Goal: Contribute content: Contribute content

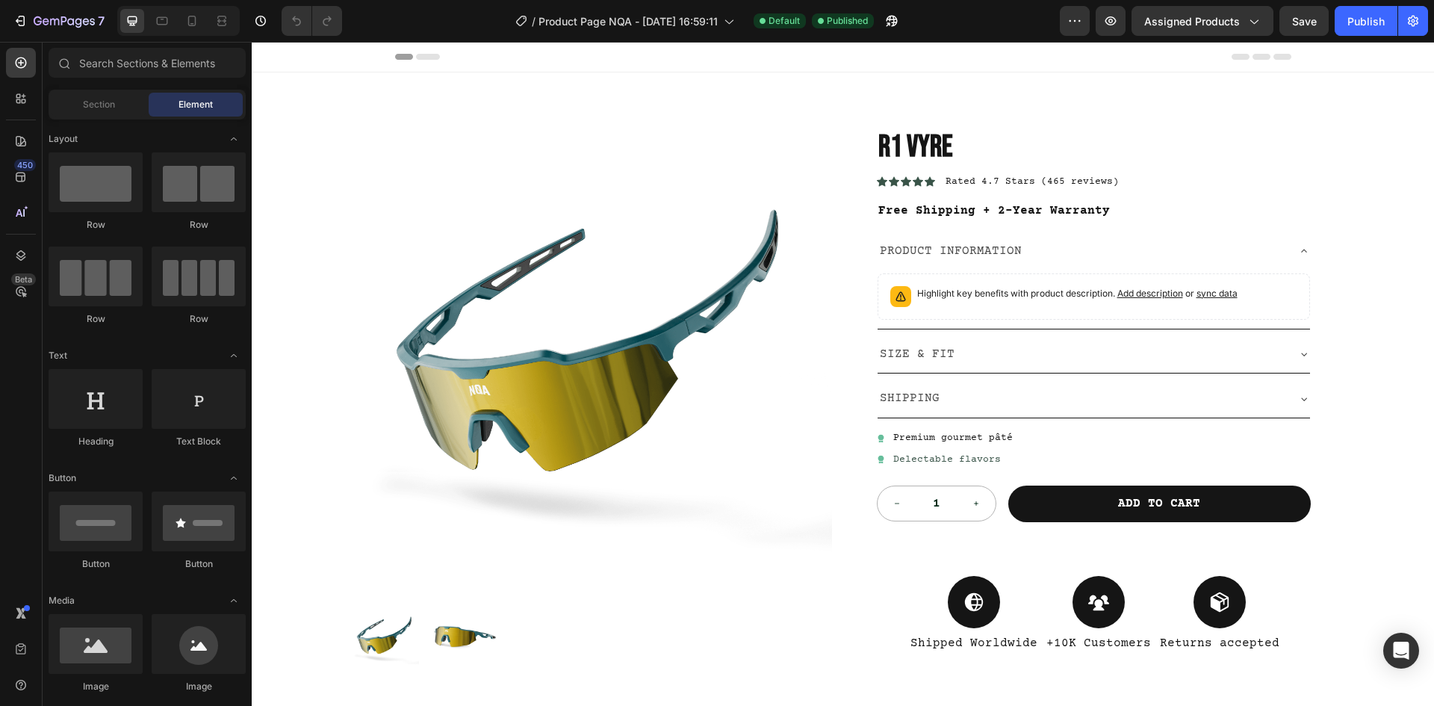
drag, startPoint x: 831, startPoint y: 60, endPoint x: 799, endPoint y: 61, distance: 31.4
click at [799, 61] on div "Header" at bounding box center [843, 57] width 896 height 30
drag, startPoint x: 471, startPoint y: 16, endPoint x: 426, endPoint y: 24, distance: 45.4
click at [426, 24] on div "/ Product Page NQA - [DATE] 16:59:11 Default Published" at bounding box center [707, 21] width 706 height 30
drag, startPoint x: 436, startPoint y: 22, endPoint x: 425, endPoint y: 21, distance: 11.3
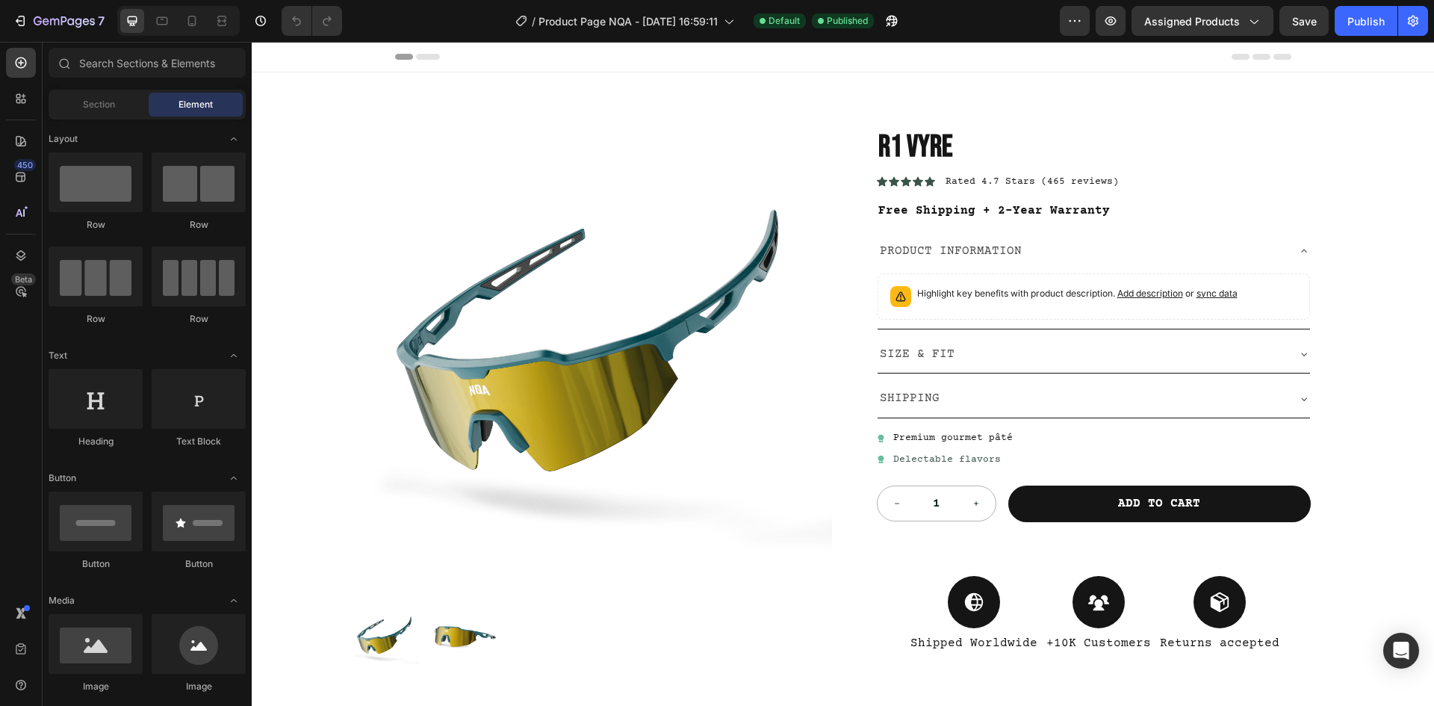
click at [425, 21] on div "/ Product Page NQA - [DATE] 16:59:11 Default Published" at bounding box center [707, 21] width 706 height 30
drag, startPoint x: 438, startPoint y: 25, endPoint x: 417, endPoint y: 26, distance: 20.2
click at [417, 26] on div "/ Product Page NQA - [DATE] 16:59:11 Default Published" at bounding box center [707, 21] width 706 height 30
drag, startPoint x: 437, startPoint y: 18, endPoint x: 423, endPoint y: 19, distance: 14.2
click at [423, 19] on div "/ Product Page NQA - [DATE] 16:59:11 Default Published" at bounding box center [707, 21] width 706 height 30
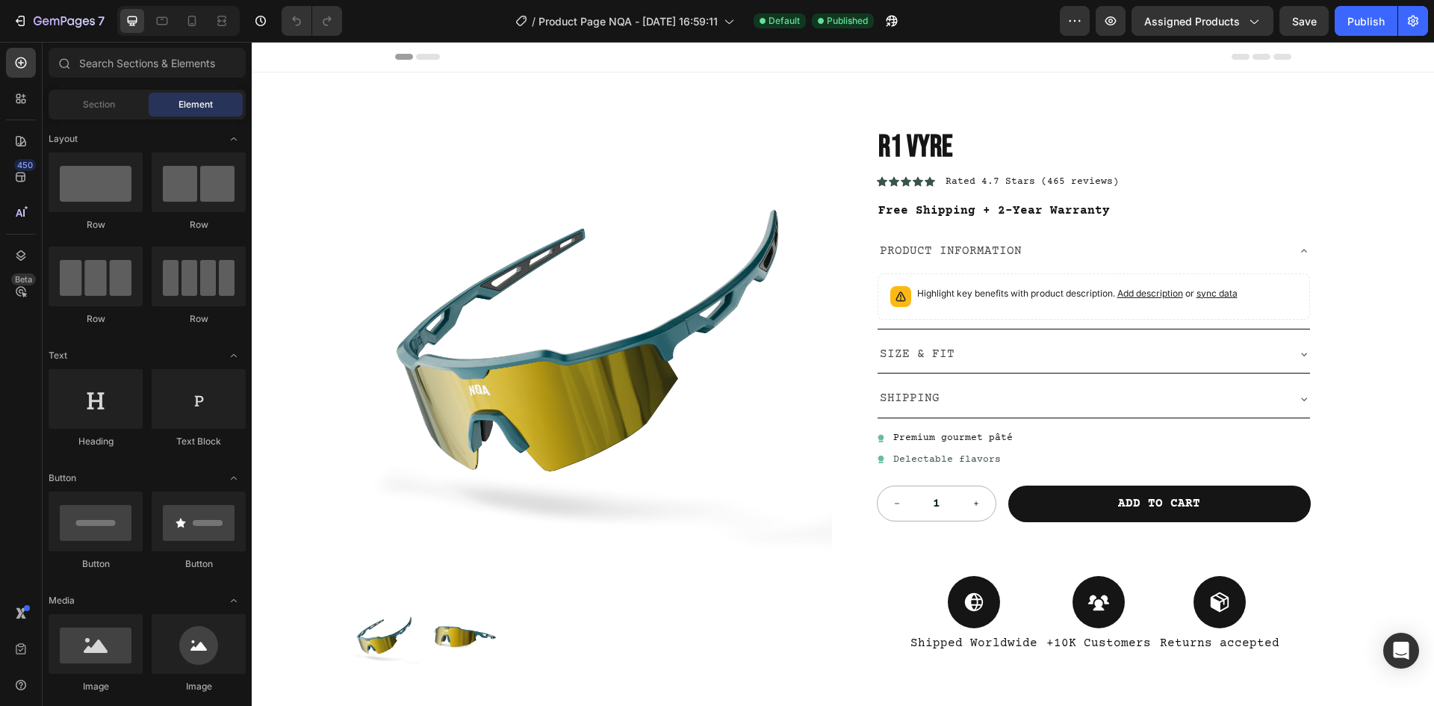
drag, startPoint x: 453, startPoint y: 16, endPoint x: 444, endPoint y: 17, distance: 9.8
drag, startPoint x: 444, startPoint y: 17, endPoint x: 420, endPoint y: 17, distance: 23.2
click at [419, 19] on div "/ Product Page NQA - [DATE] 16:59:11 Default Published" at bounding box center [707, 21] width 706 height 30
drag, startPoint x: 433, startPoint y: 14, endPoint x: 421, endPoint y: 14, distance: 11.9
click at [421, 14] on div "/ Product Page NQA - [DATE] 16:59:11 Default Published" at bounding box center [707, 21] width 706 height 30
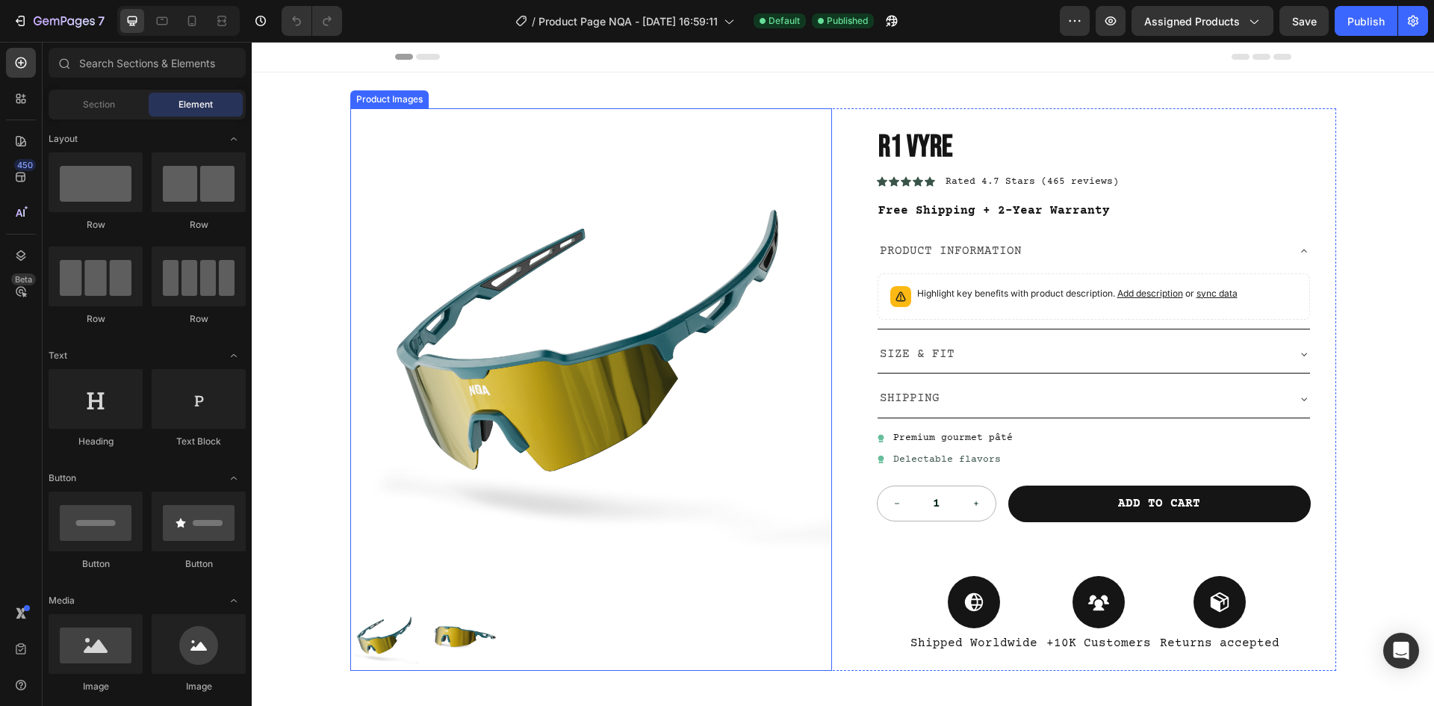
click at [683, 399] on img at bounding box center [591, 349] width 482 height 482
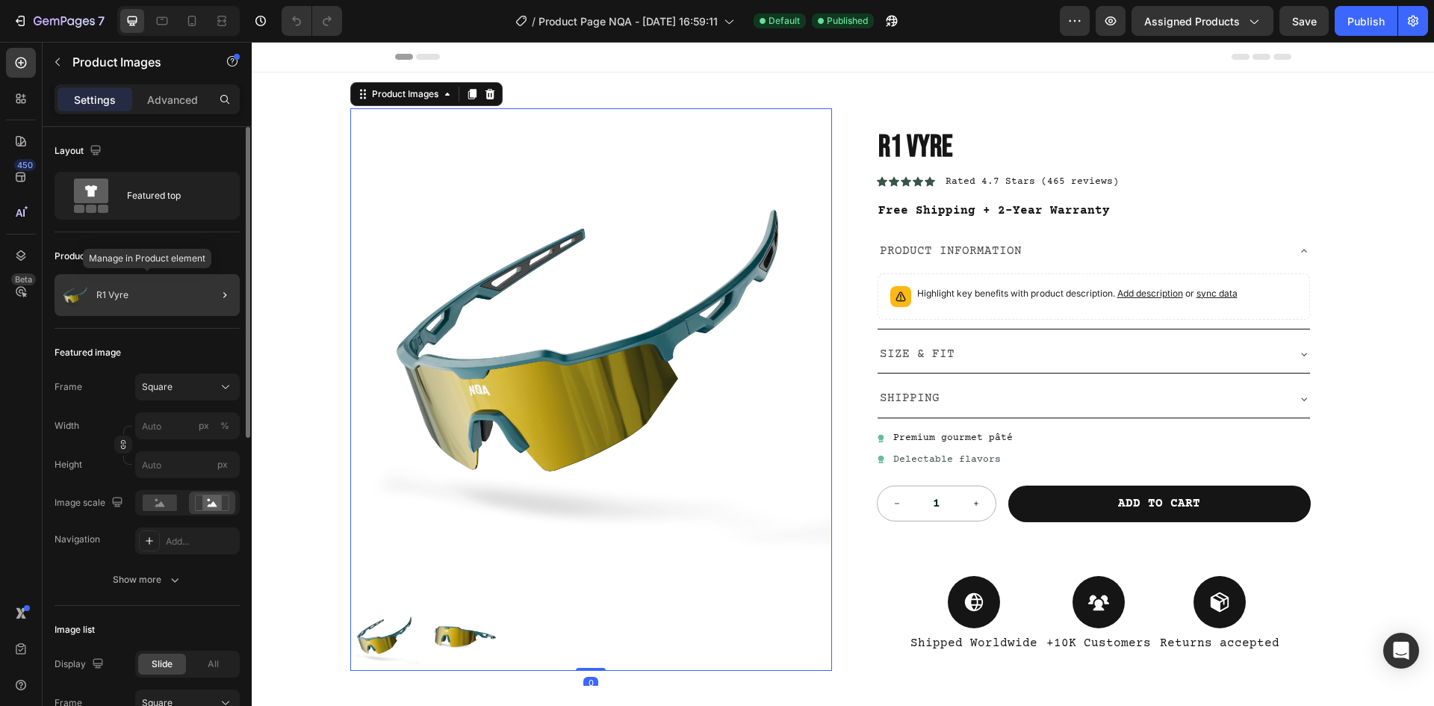
click at [178, 289] on div "R1 Vyre" at bounding box center [147, 295] width 185 height 42
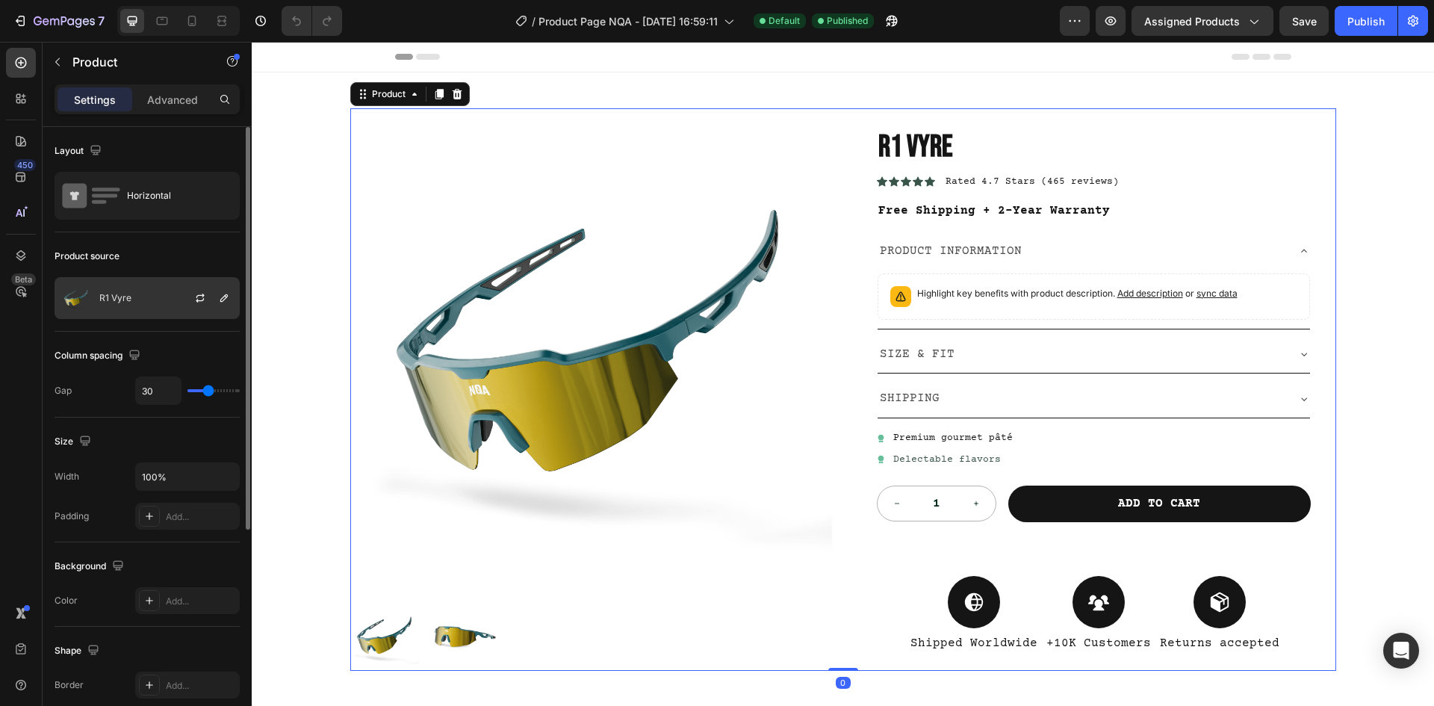
click at [139, 295] on div "R1 Vyre" at bounding box center [147, 298] width 185 height 42
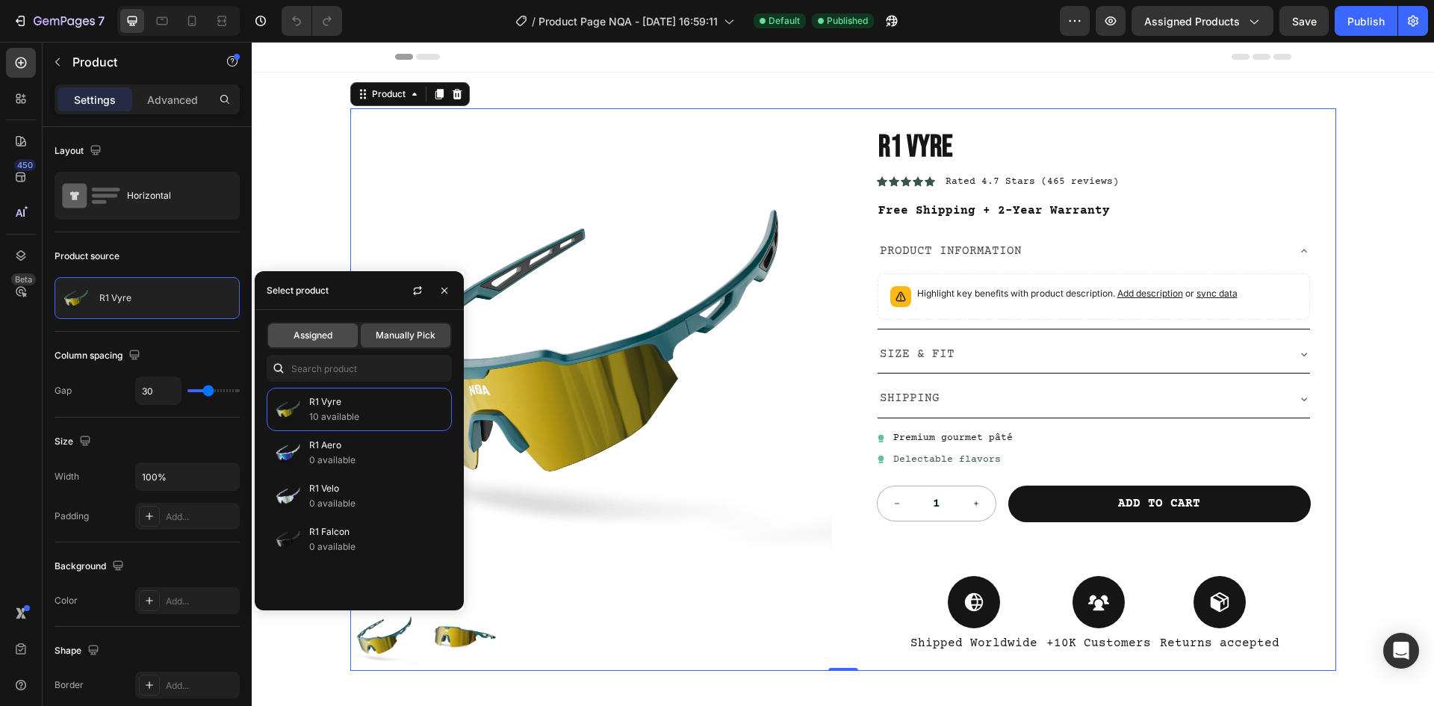
click at [318, 342] on div "Assigned" at bounding box center [313, 335] width 90 height 24
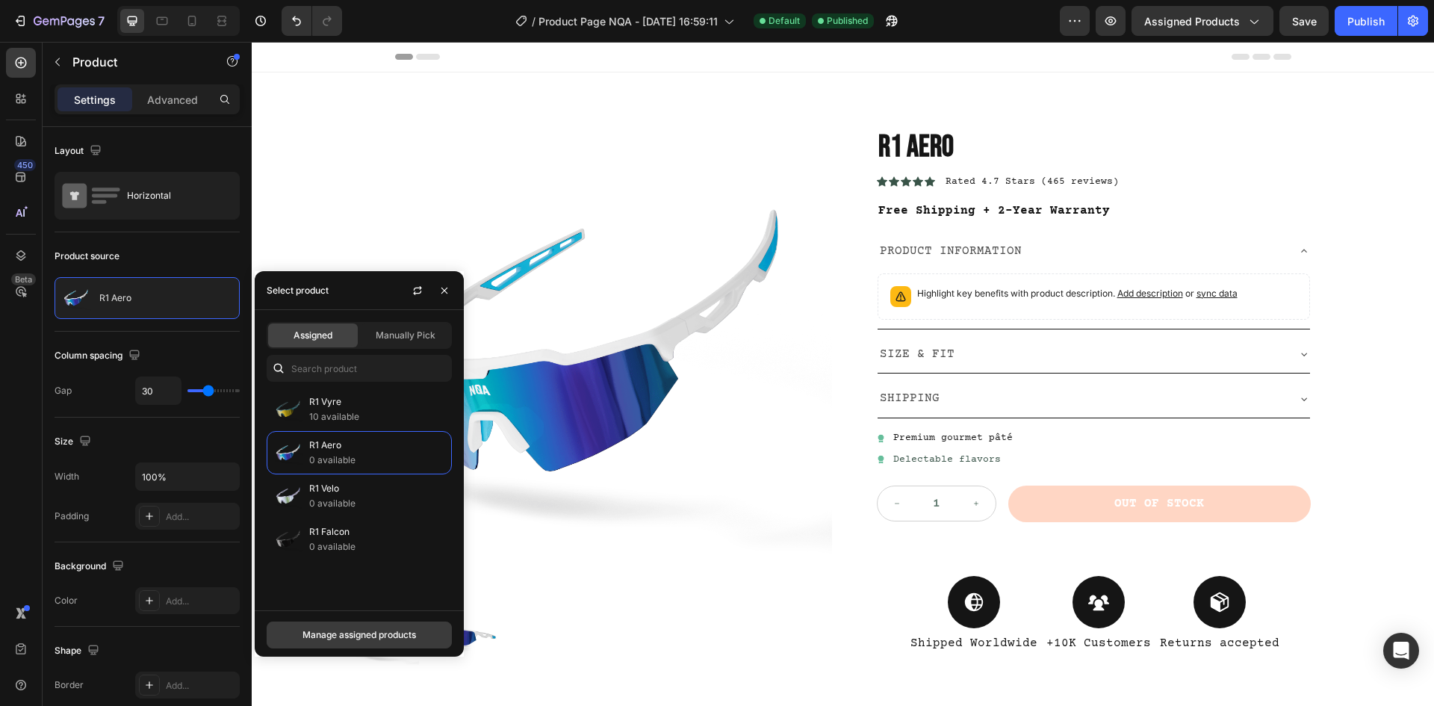
click at [373, 639] on div "Manage assigned products" at bounding box center [359, 634] width 114 height 13
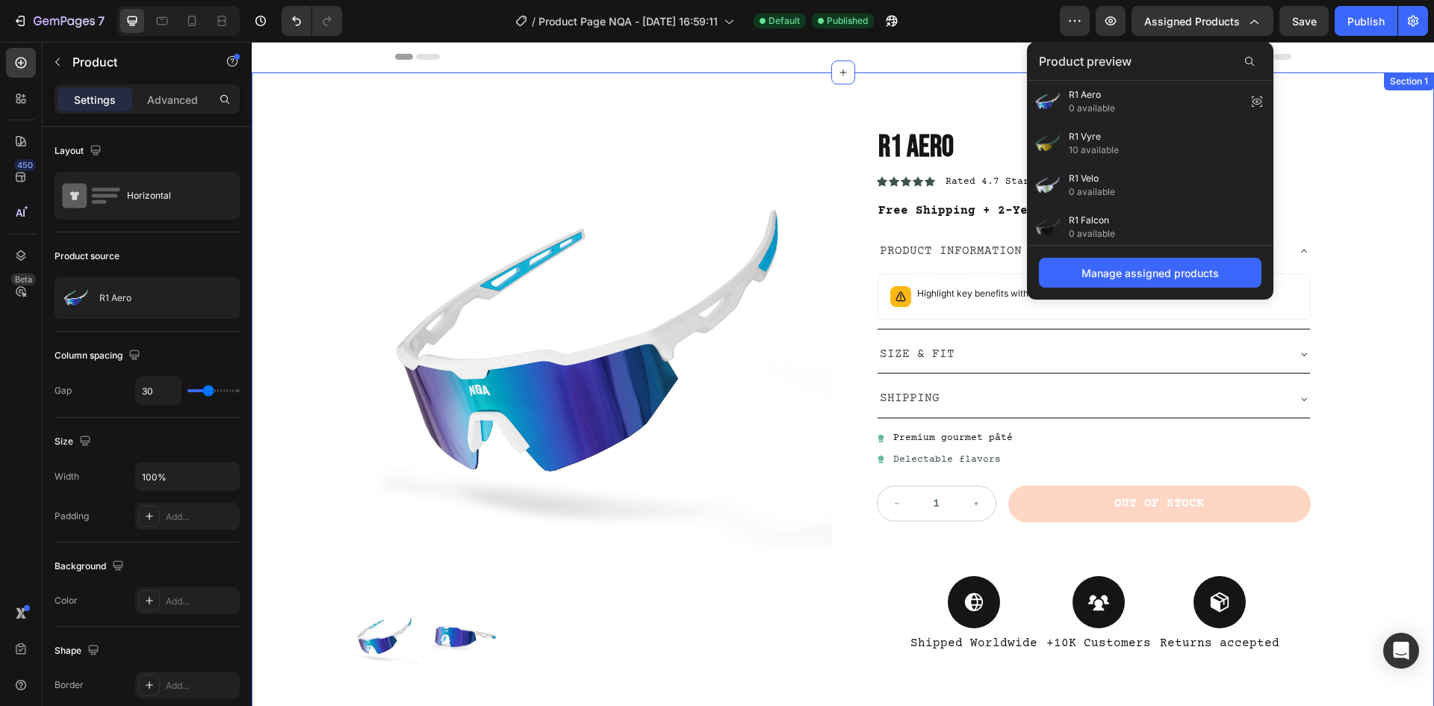
click at [1381, 204] on div "Product Images R1 Aero Product Title Icon Icon Icon Icon Icon Icon List Rated 4…" at bounding box center [843, 468] width 1182 height 792
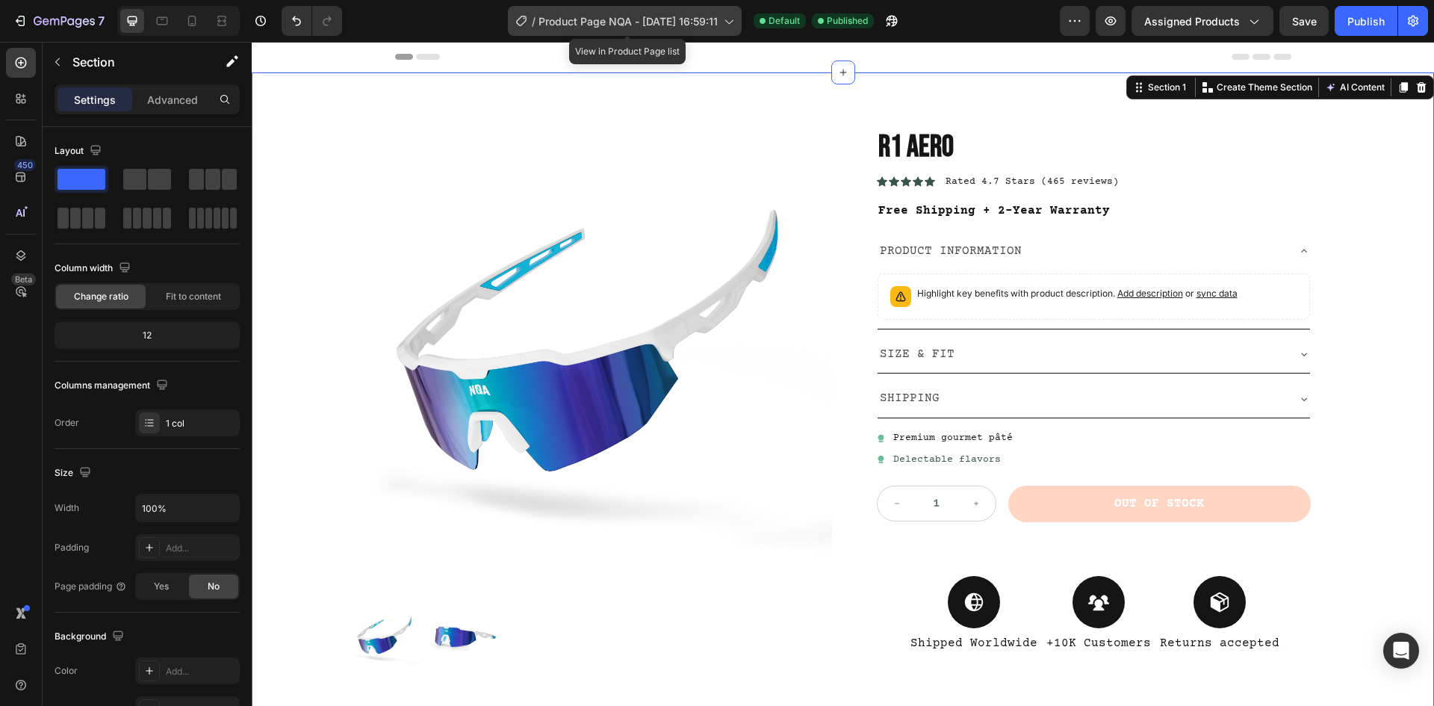
click at [692, 24] on span "Product Page NQA - [DATE] 16:59:11" at bounding box center [627, 21] width 179 height 16
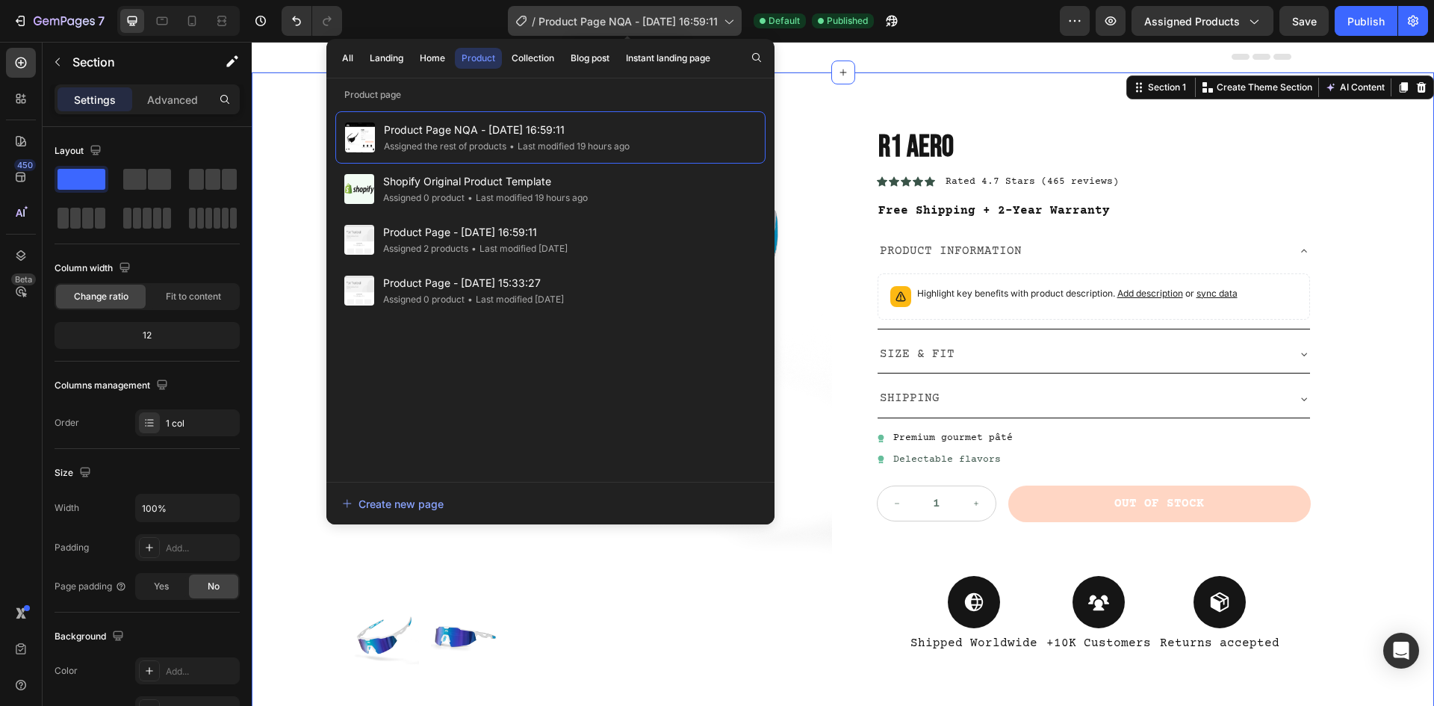
click at [692, 24] on span "Product Page NQA - [DATE] 16:59:11" at bounding box center [627, 21] width 179 height 16
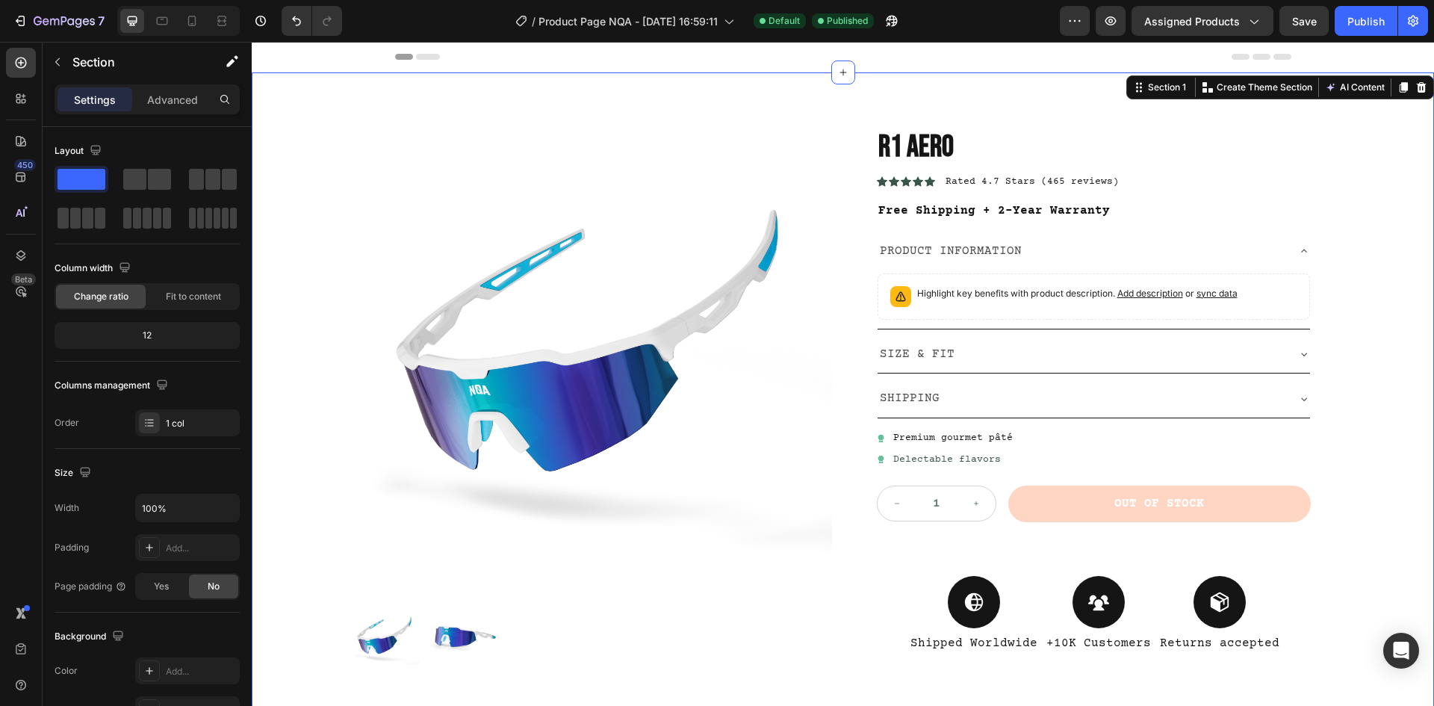
click at [388, 34] on div "/ Product Page NQA - [DATE] 16:59:11 Default Published" at bounding box center [707, 21] width 706 height 30
click at [164, 106] on p "Advanced" at bounding box center [172, 100] width 51 height 16
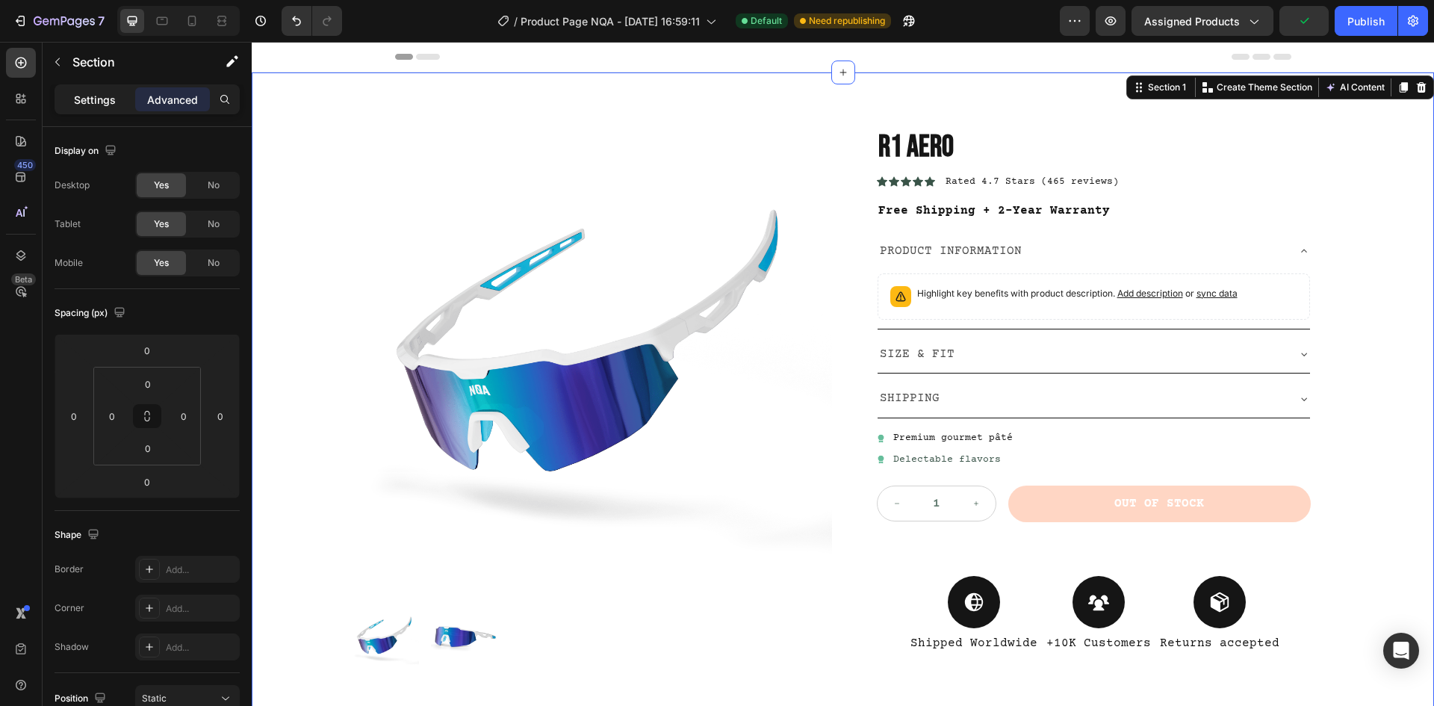
click at [79, 105] on p "Settings" at bounding box center [95, 100] width 42 height 16
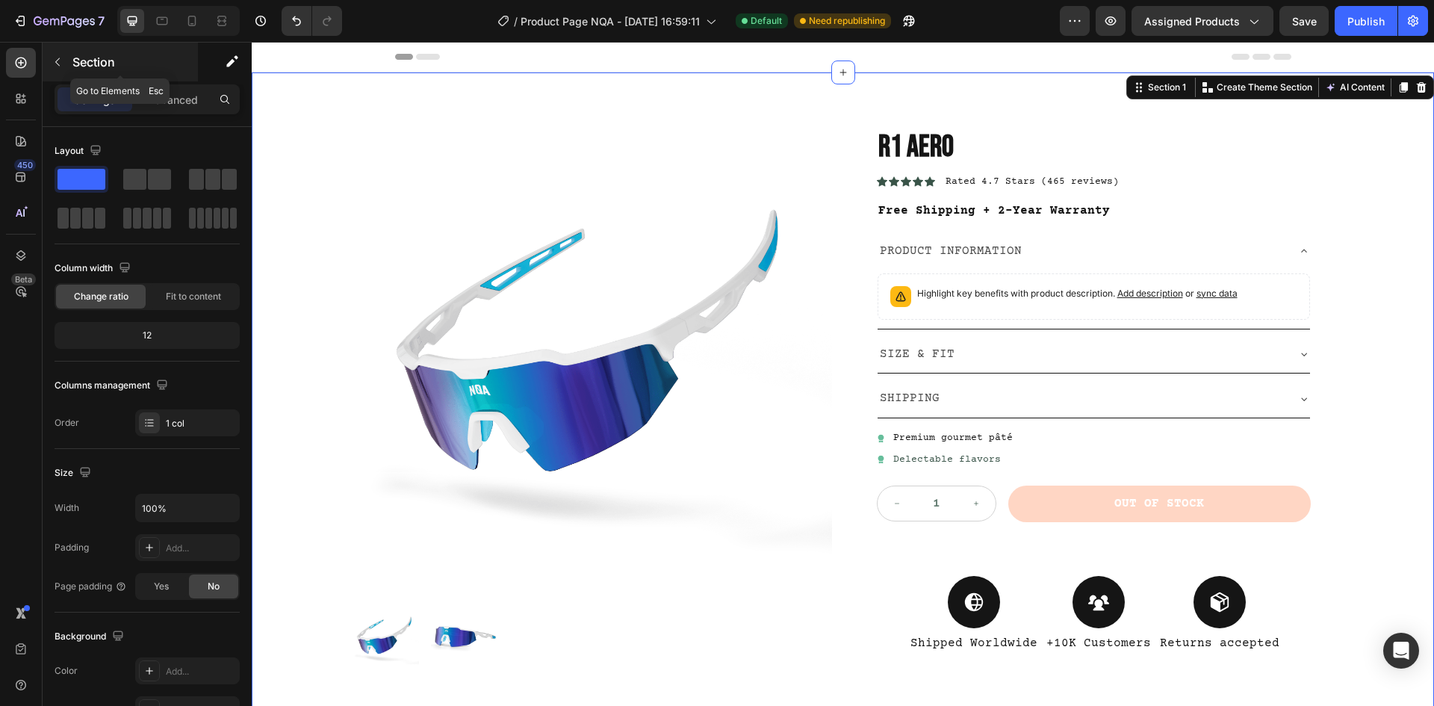
click at [69, 68] on div "Section" at bounding box center [120, 62] width 155 height 39
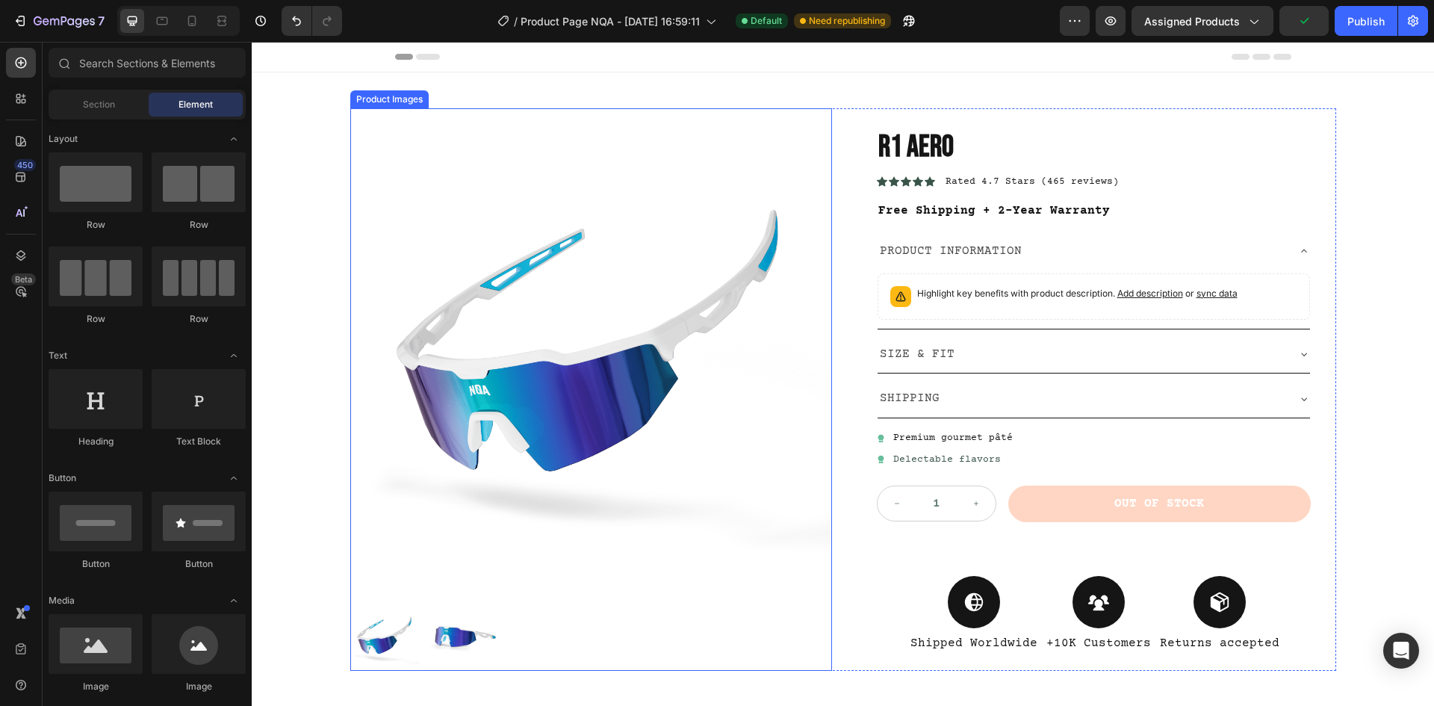
click at [642, 361] on img at bounding box center [591, 349] width 482 height 482
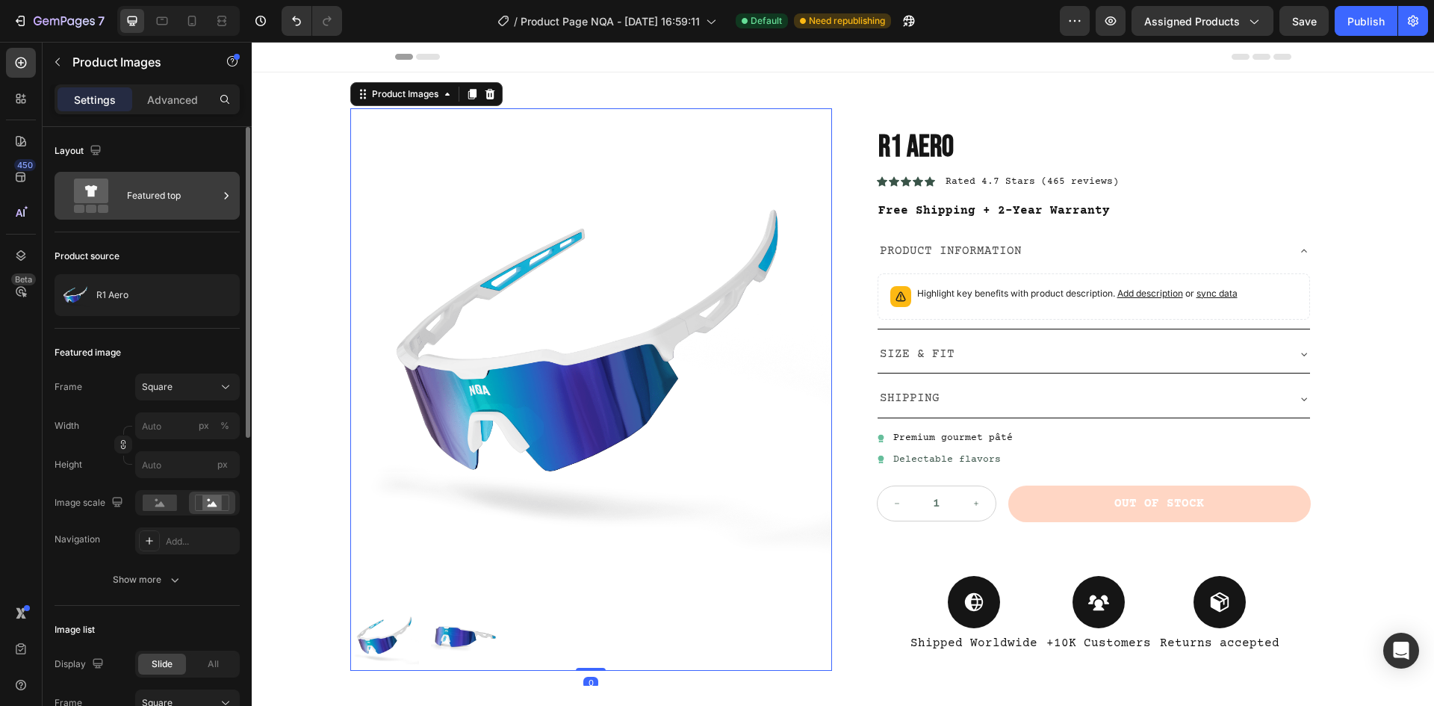
click at [125, 199] on div "Featured top" at bounding box center [147, 196] width 185 height 48
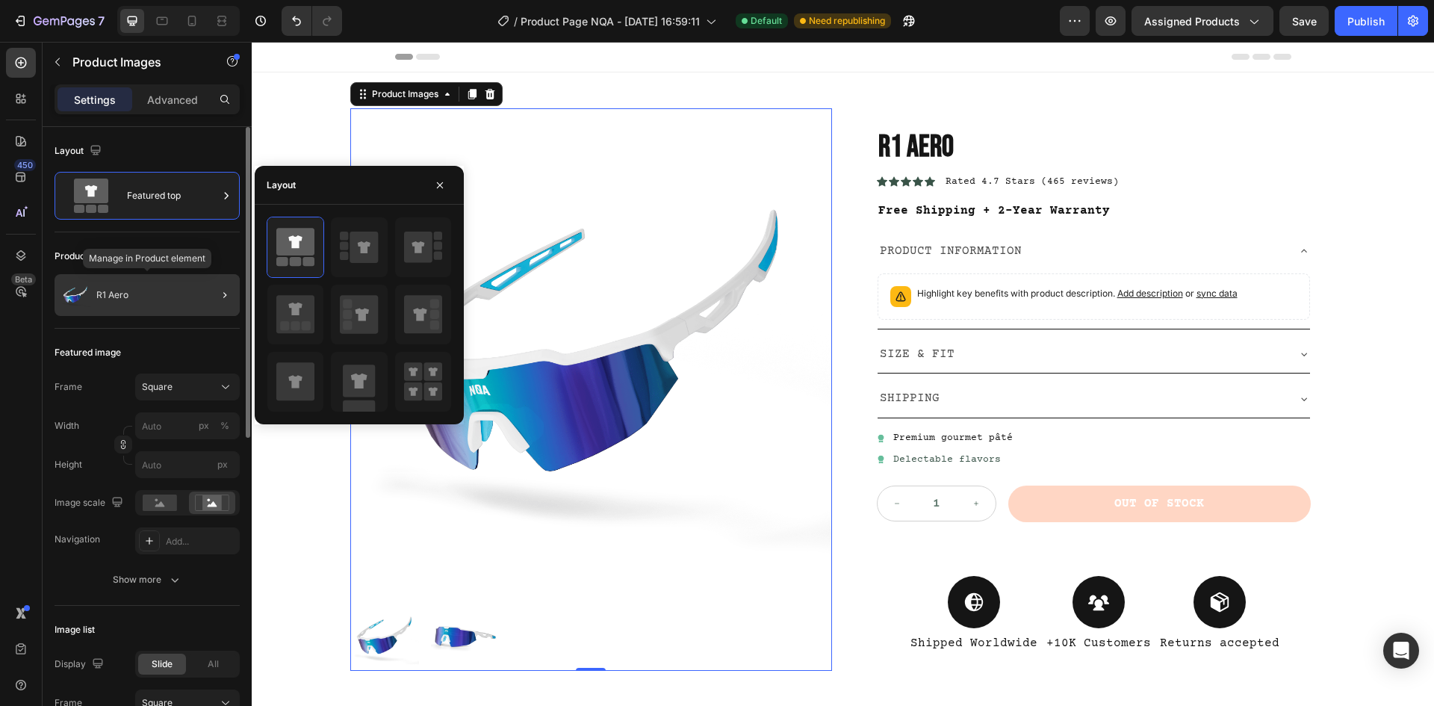
click at [119, 295] on p "R1 Aero" at bounding box center [112, 295] width 32 height 10
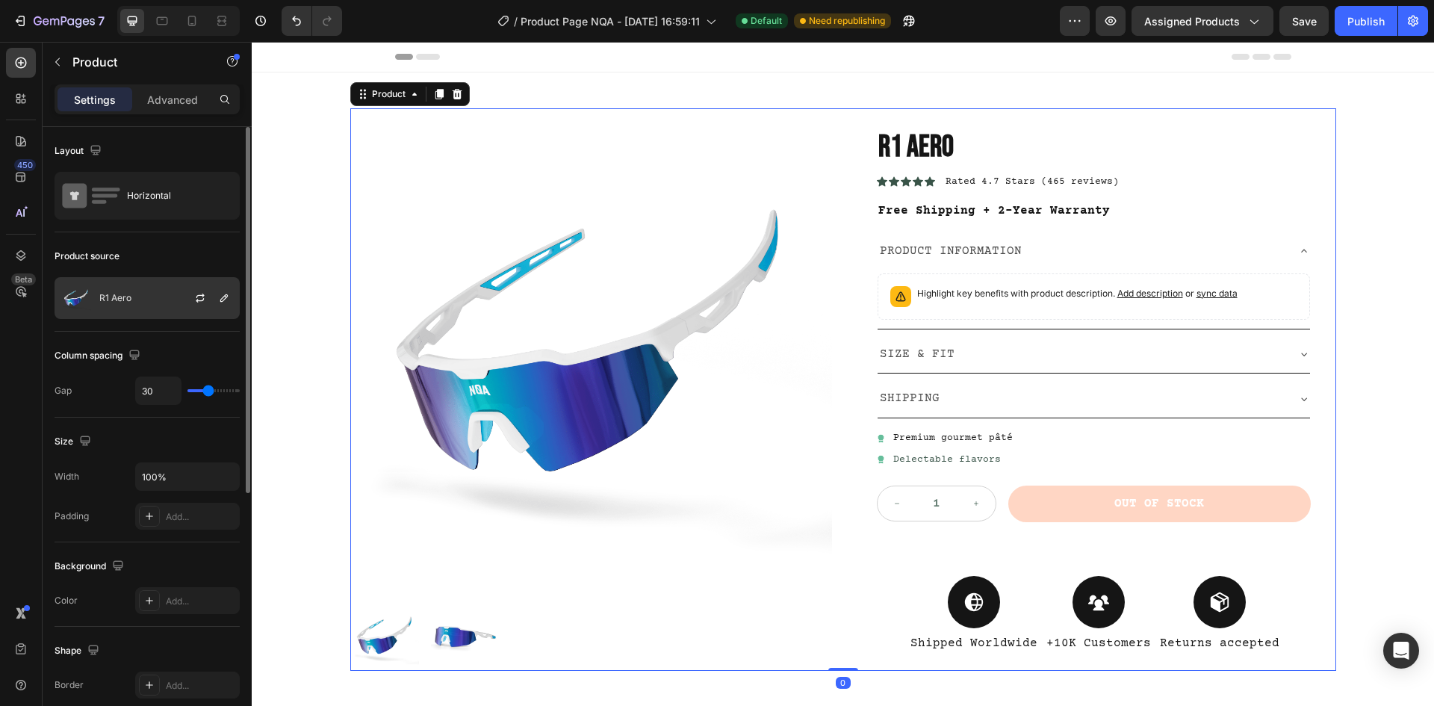
click at [121, 295] on p "R1 Aero" at bounding box center [115, 298] width 32 height 10
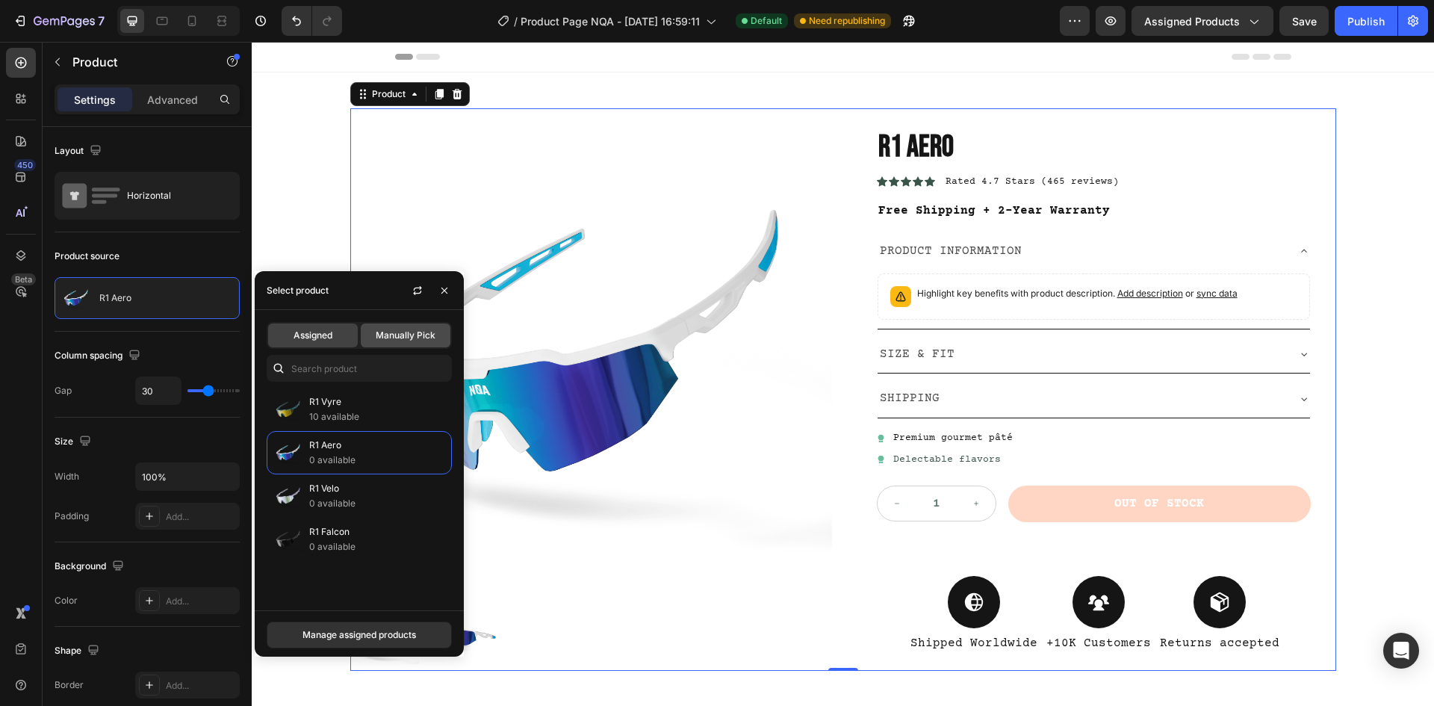
click at [407, 340] on span "Manually Pick" at bounding box center [406, 335] width 60 height 13
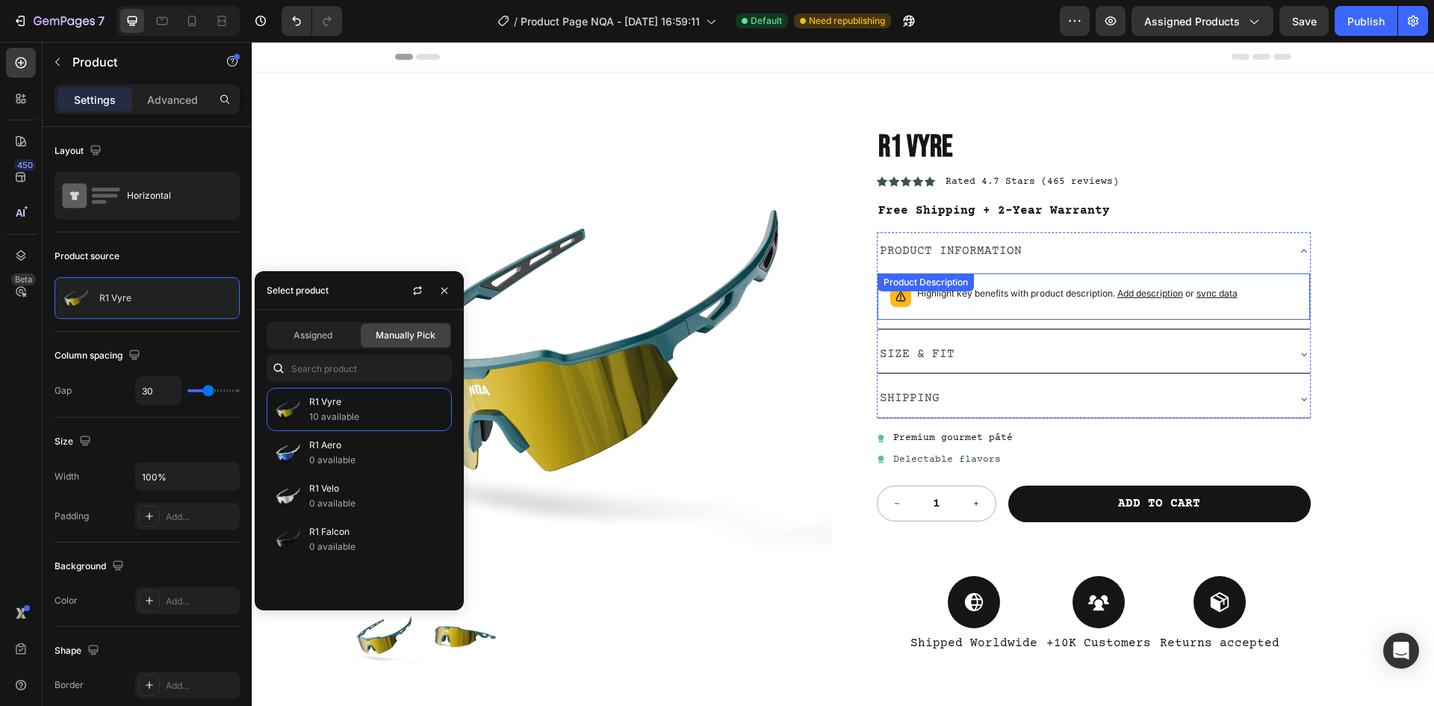
click at [1016, 311] on div "Highlight key benefits with product description. Add description or sync data" at bounding box center [1093, 296] width 419 height 33
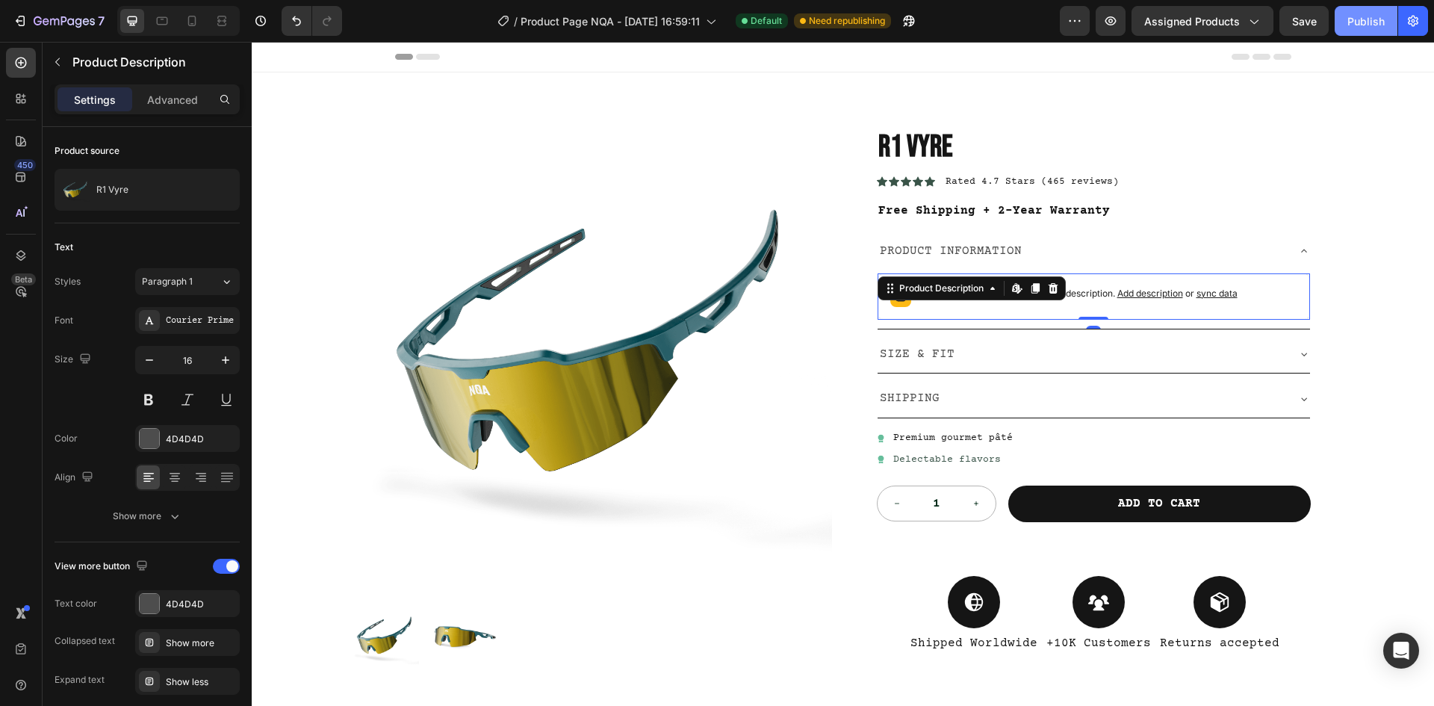
click at [1373, 25] on div "Publish" at bounding box center [1365, 21] width 37 height 16
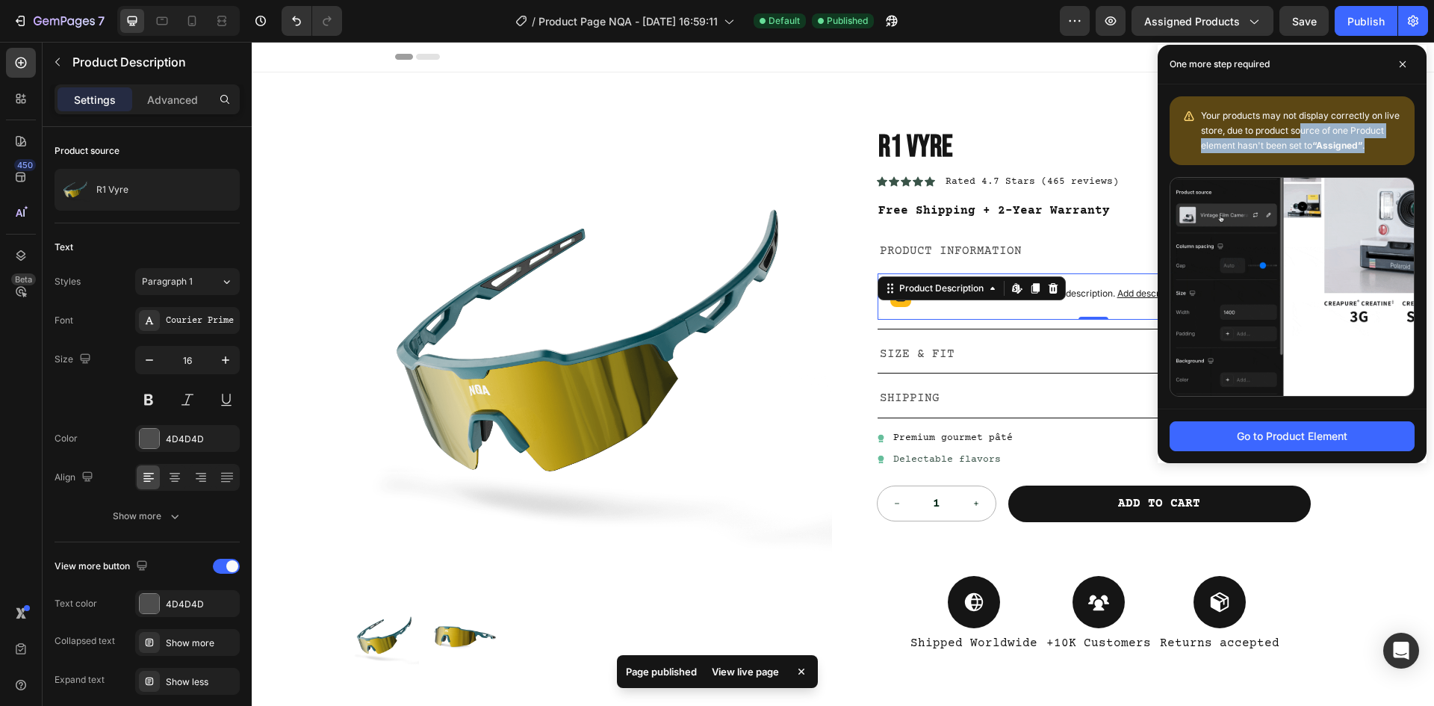
drag, startPoint x: 1324, startPoint y: 136, endPoint x: 1369, endPoint y: 144, distance: 45.6
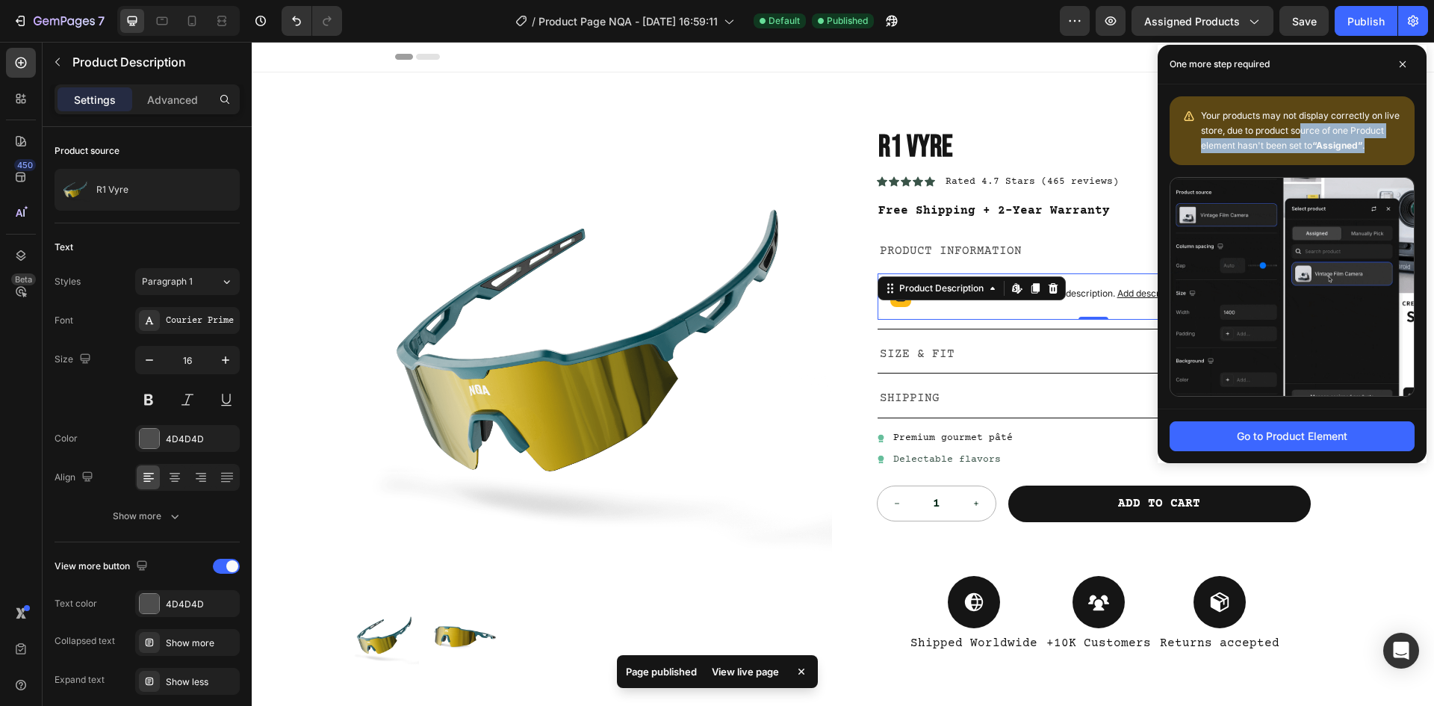
click at [1369, 144] on div "Your products may not display correctly on live store, due to product source of…" at bounding box center [1302, 130] width 202 height 45
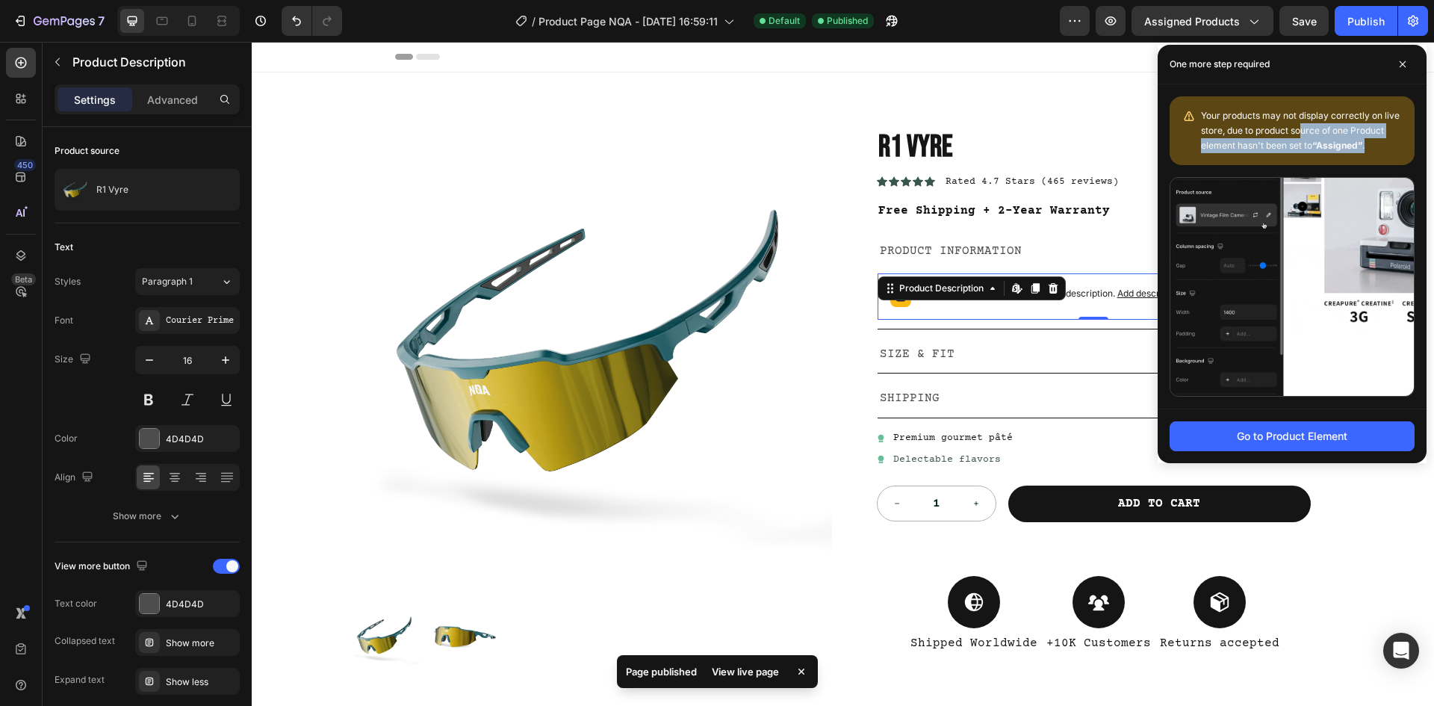
click at [1369, 144] on div "Your products may not display correctly on live store, due to product source of…" at bounding box center [1302, 130] width 202 height 45
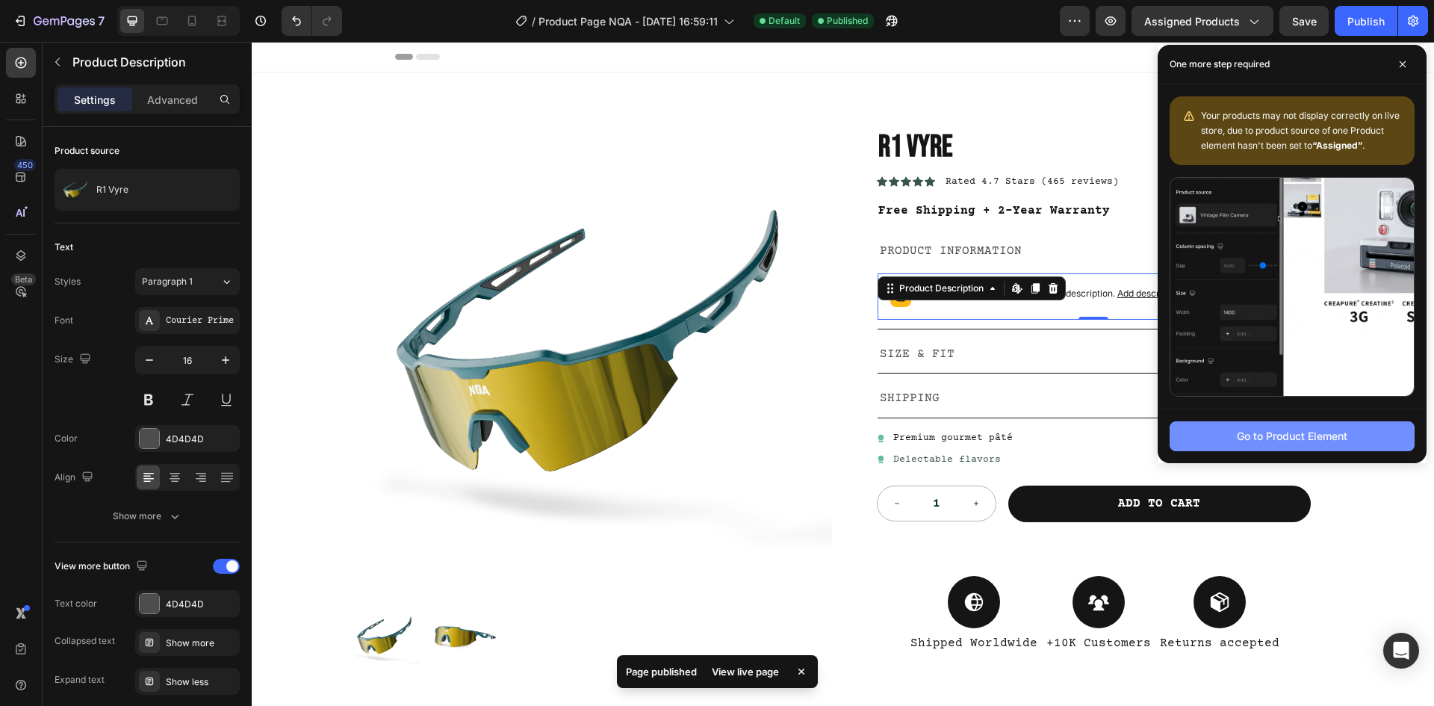
click at [1315, 437] on div "Go to Product Element" at bounding box center [1292, 436] width 111 height 16
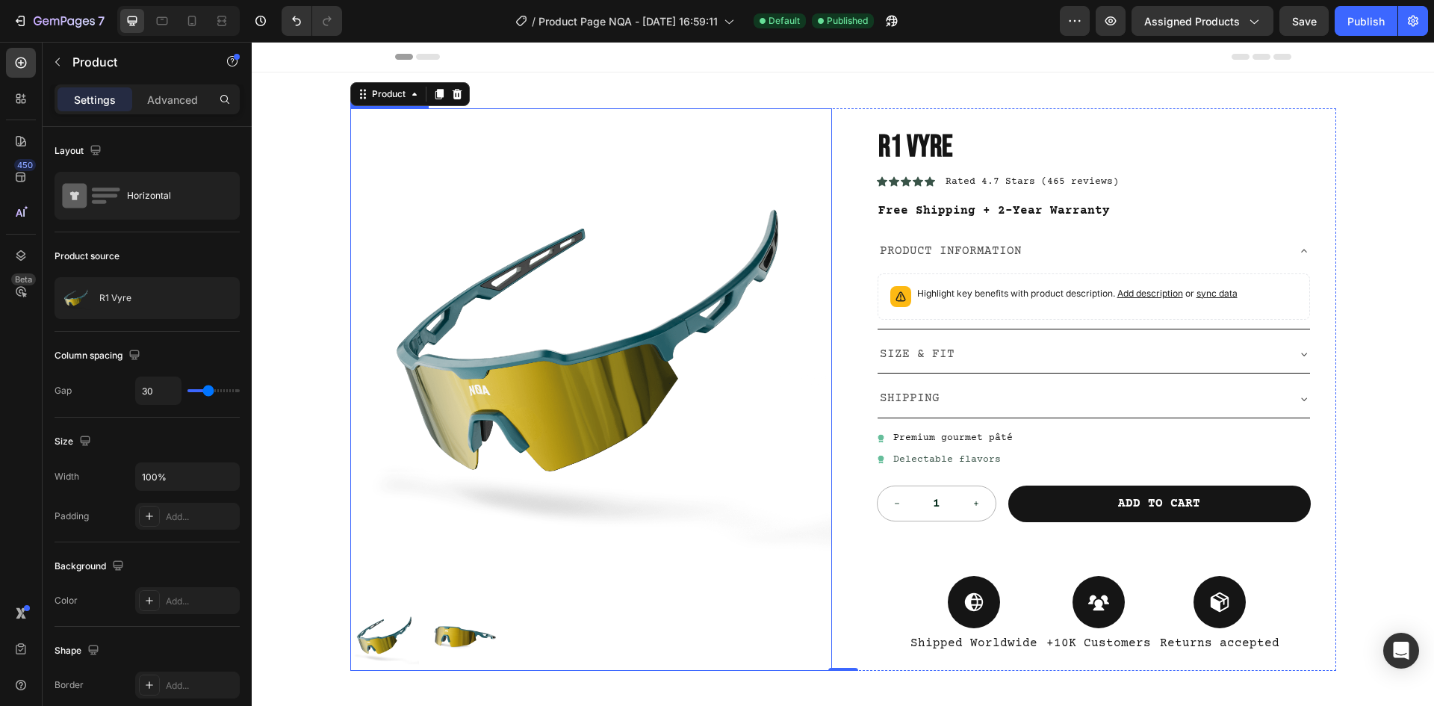
click at [718, 308] on img at bounding box center [591, 349] width 482 height 482
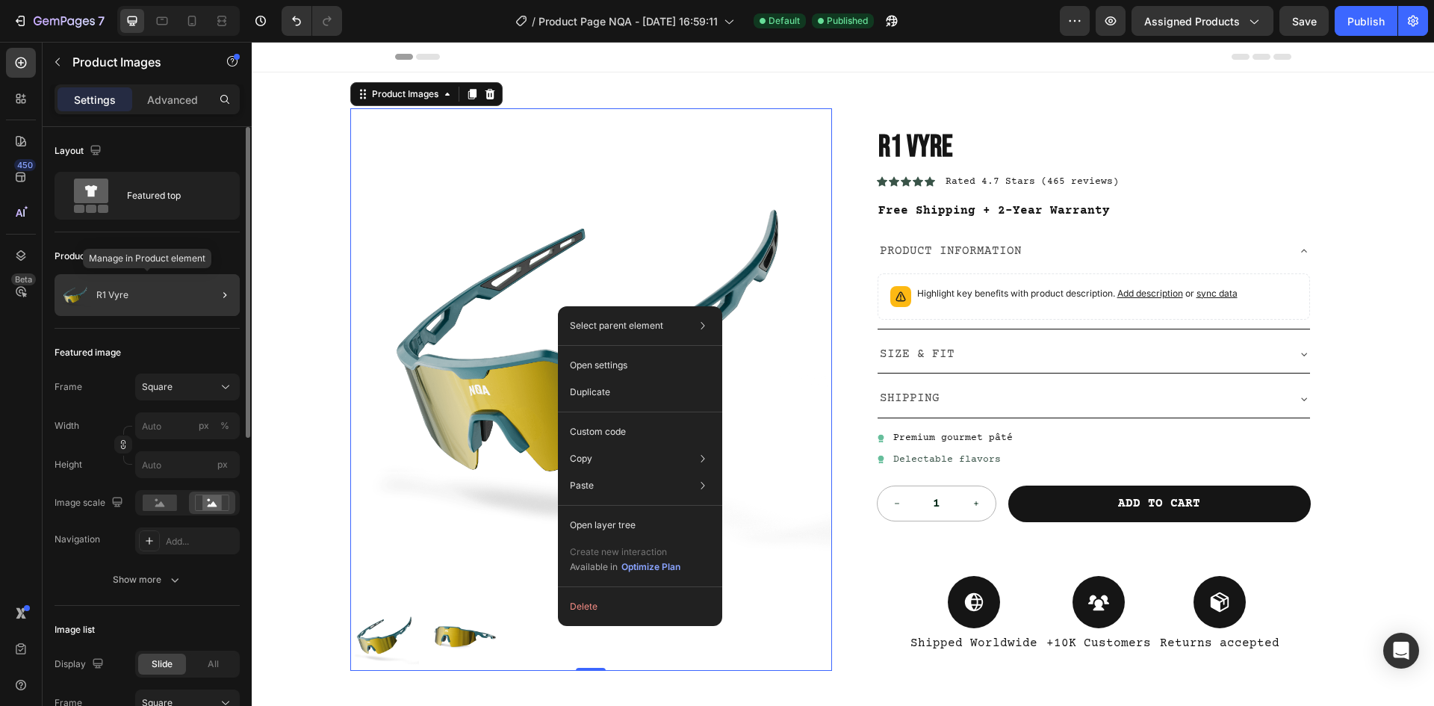
click at [152, 297] on div "R1 Vyre" at bounding box center [147, 295] width 185 height 42
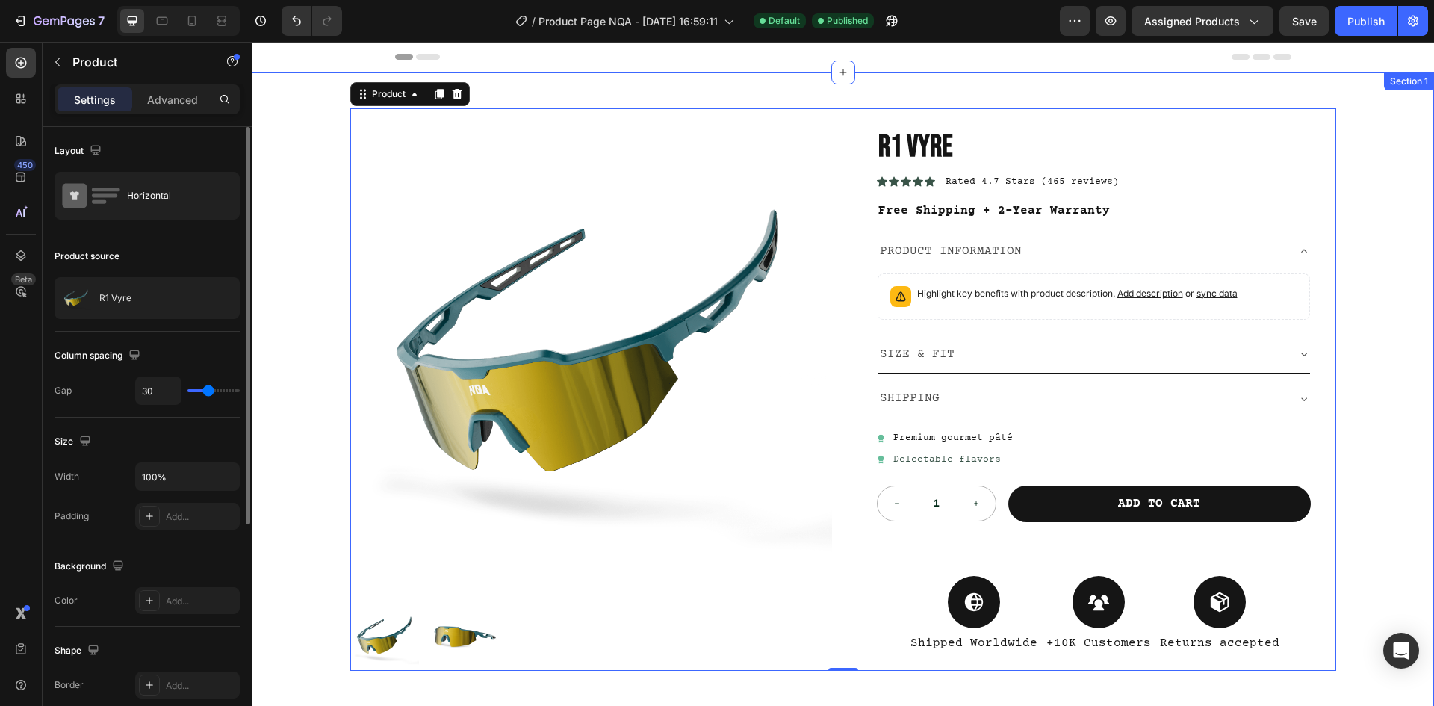
click at [624, 367] on img at bounding box center [591, 349] width 482 height 482
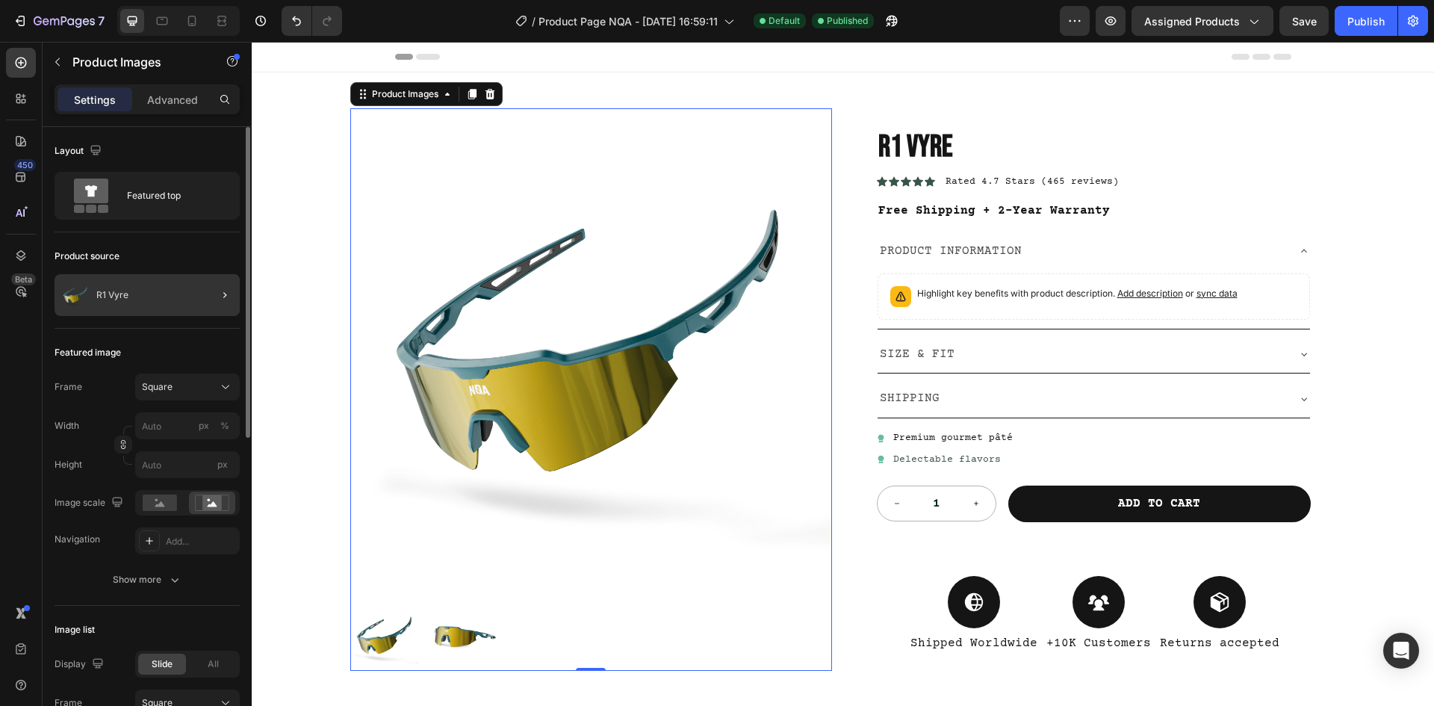
click at [208, 294] on div at bounding box center [219, 295] width 42 height 42
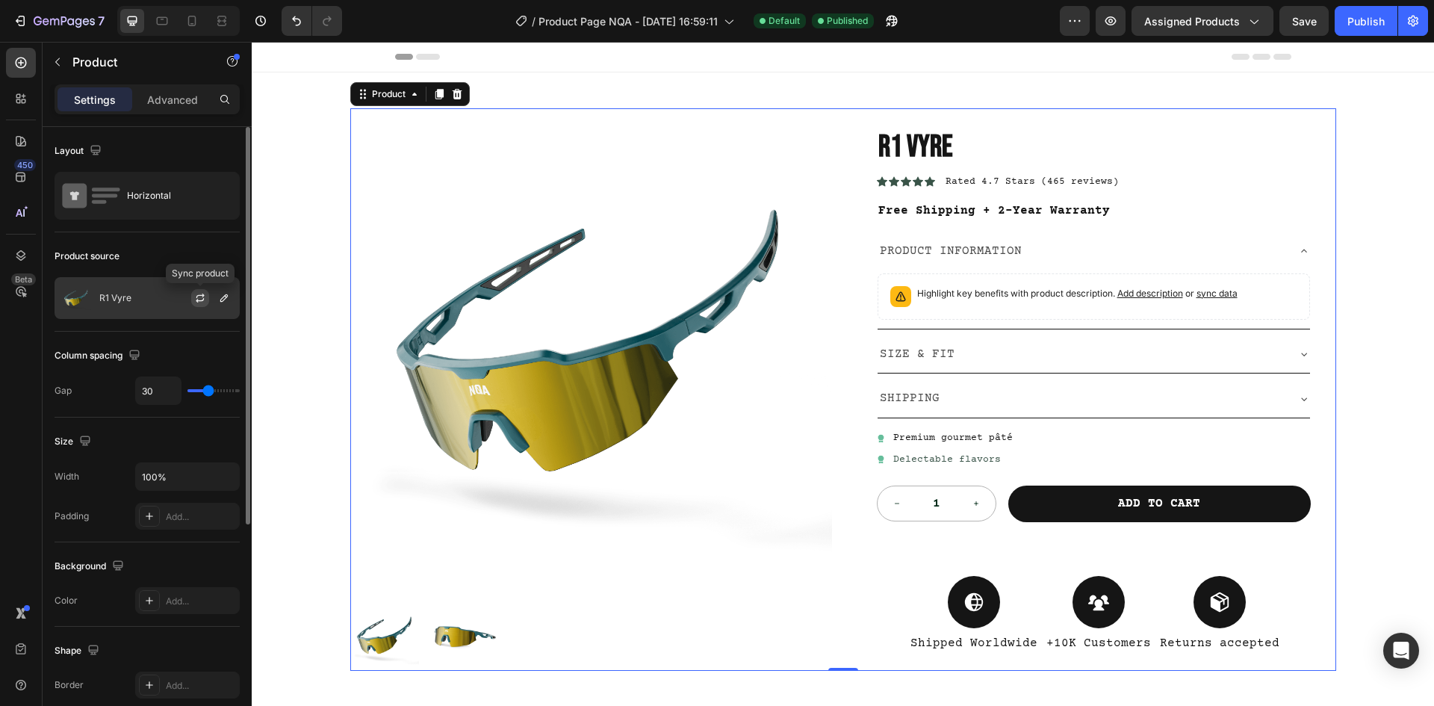
click at [202, 301] on icon "button" at bounding box center [200, 298] width 12 height 12
click at [220, 305] on button "button" at bounding box center [224, 298] width 18 height 18
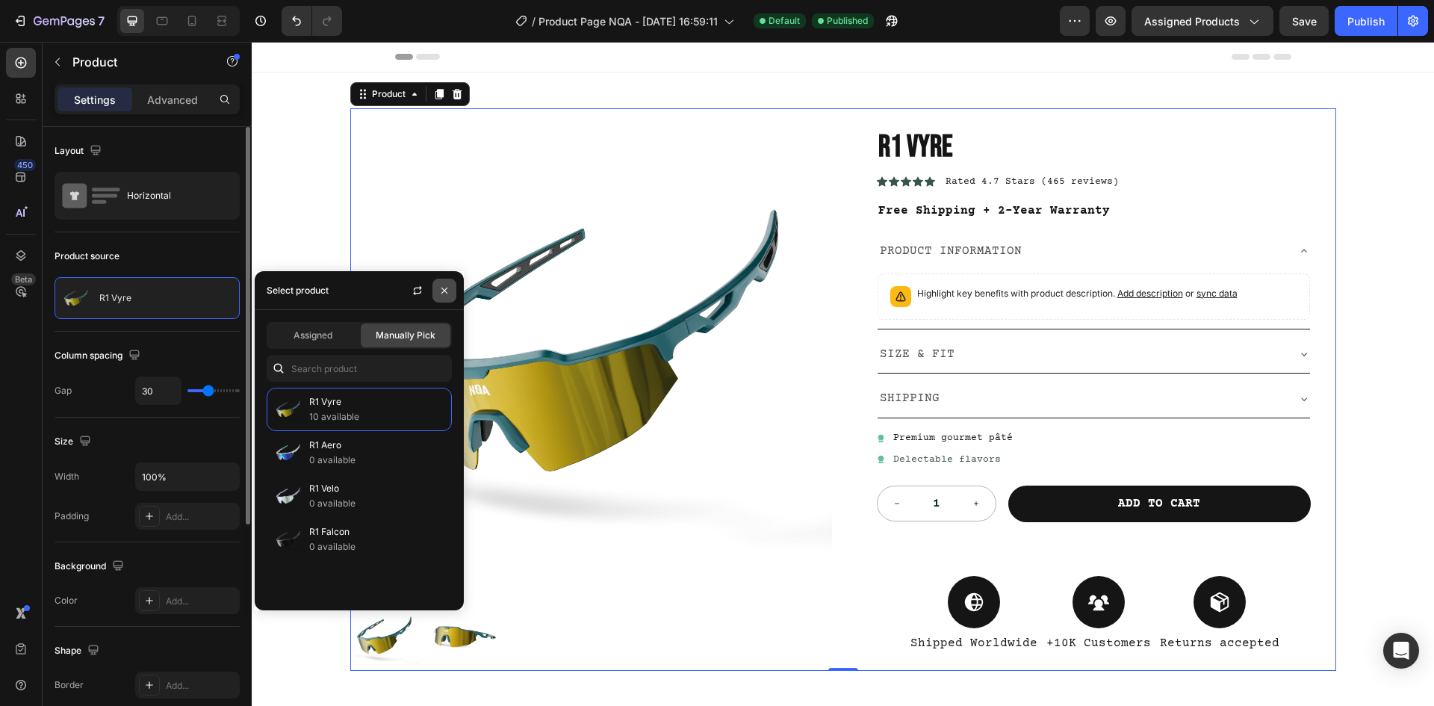
click at [444, 288] on icon "button" at bounding box center [444, 291] width 12 height 12
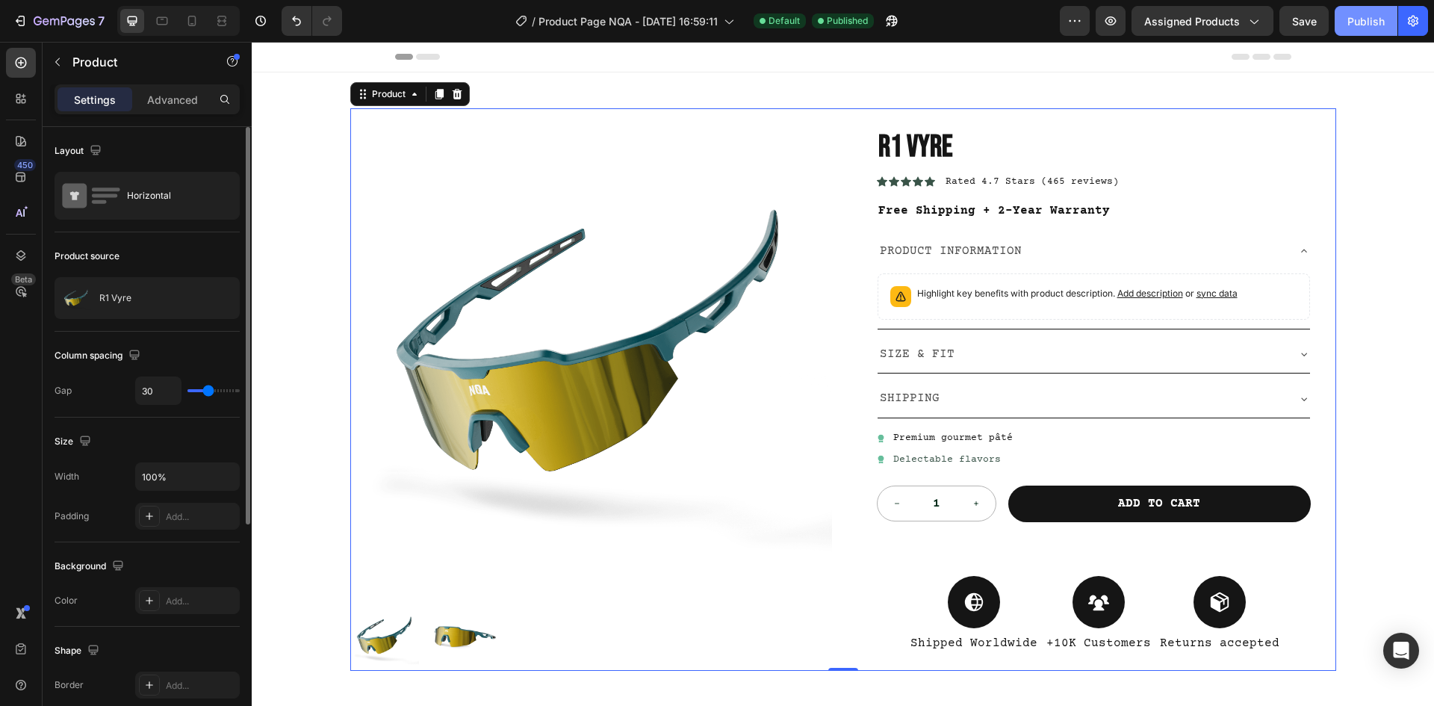
click at [1370, 33] on button "Publish" at bounding box center [1366, 21] width 63 height 30
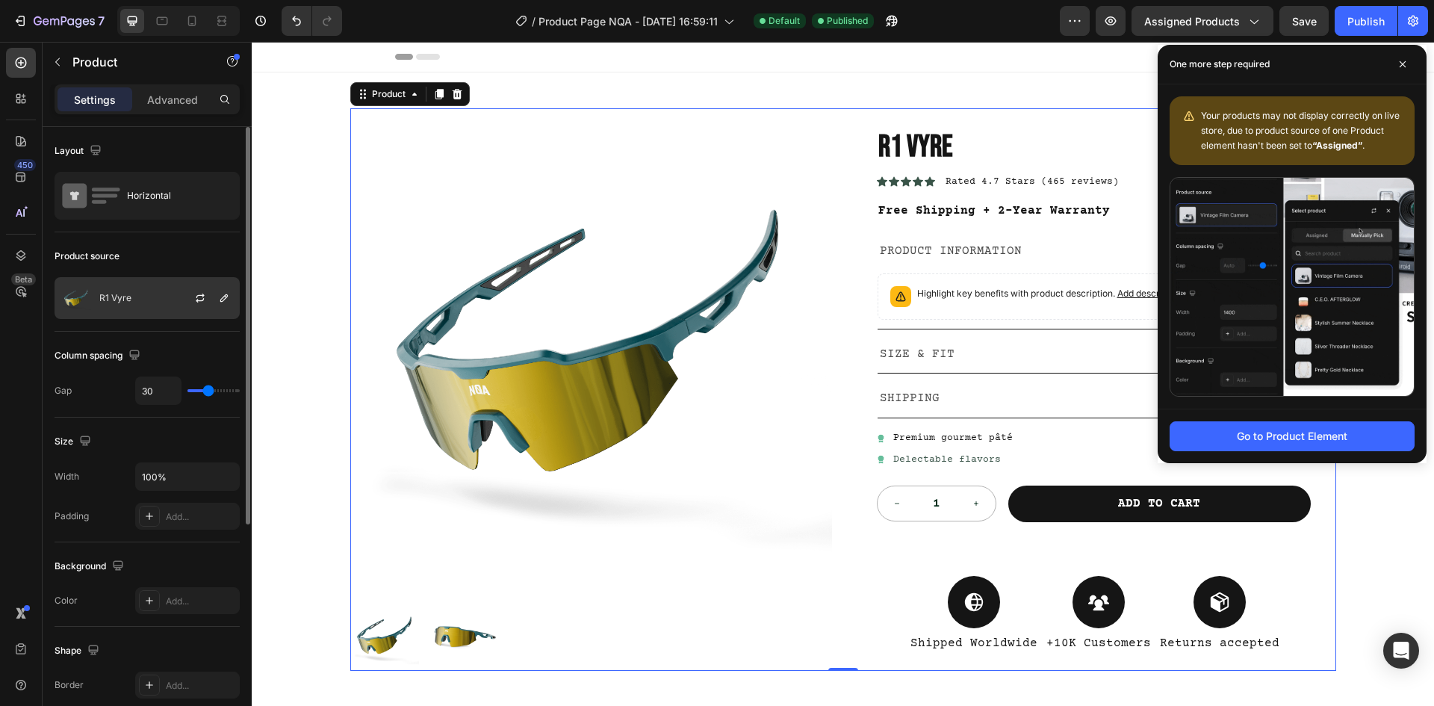
click at [104, 285] on div "R1 Vyre" at bounding box center [147, 298] width 185 height 42
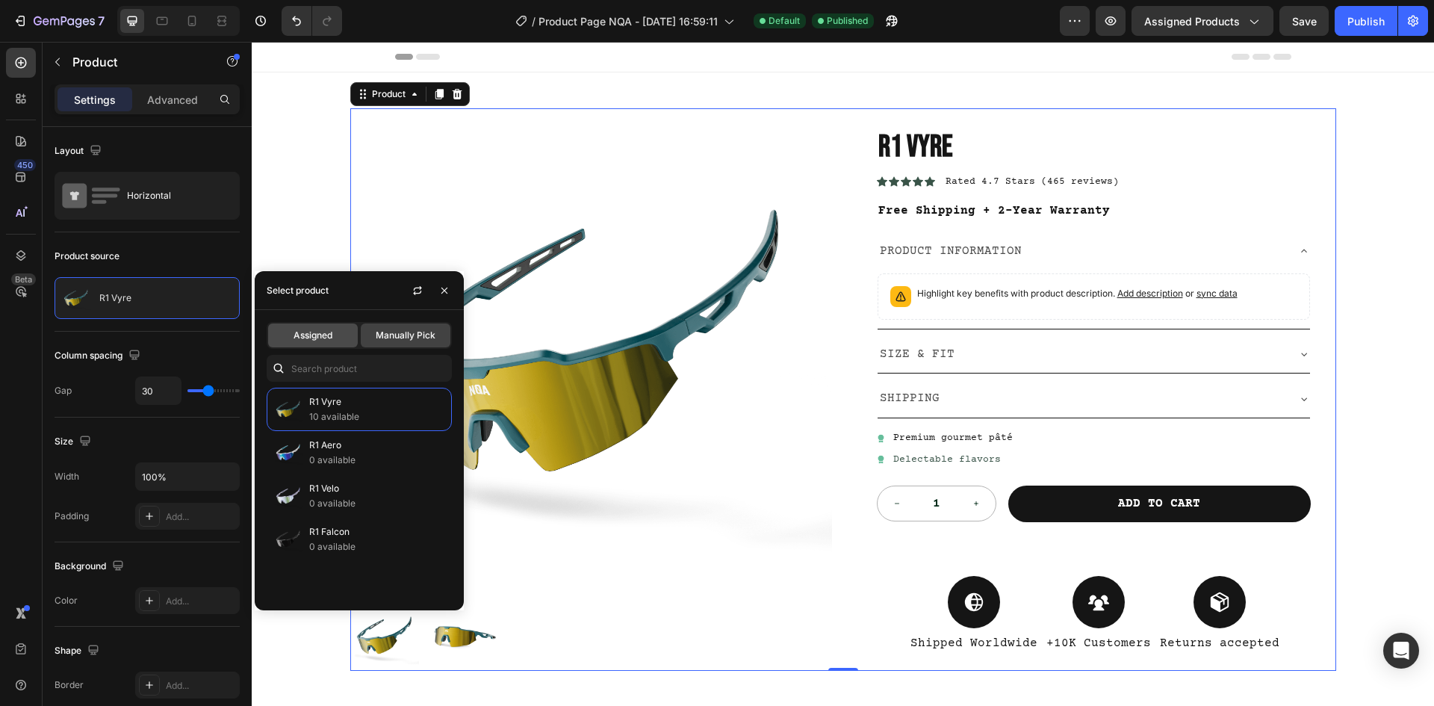
click at [317, 329] on span "Assigned" at bounding box center [313, 335] width 39 height 13
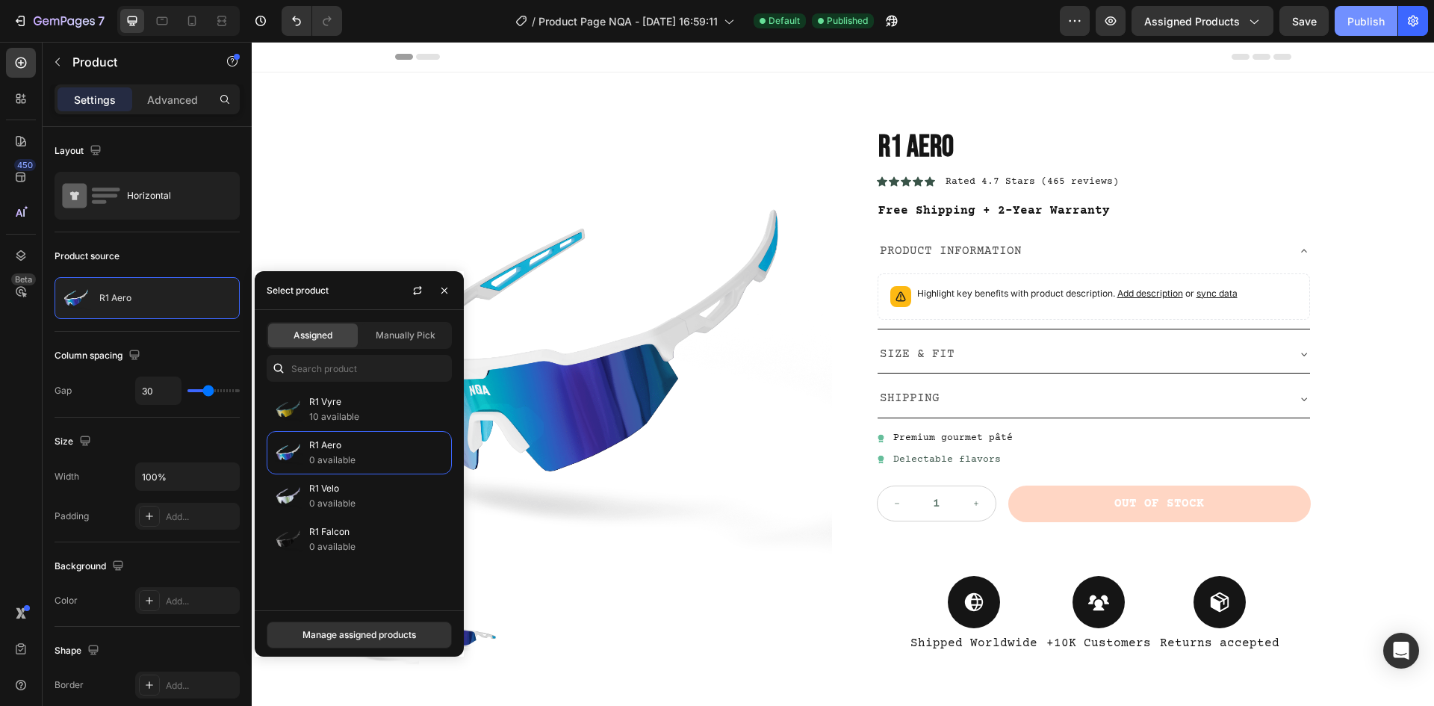
click at [1373, 23] on div "Publish" at bounding box center [1365, 21] width 37 height 16
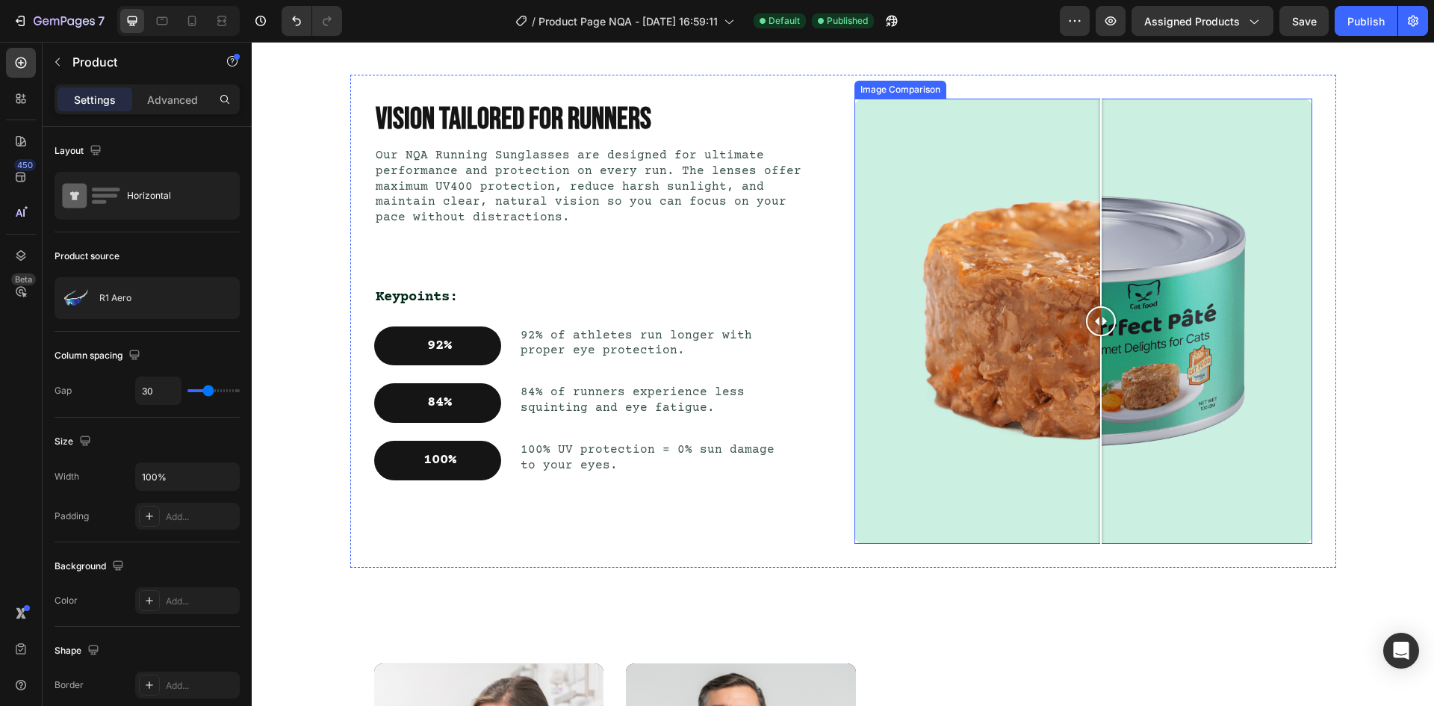
click at [1095, 293] on div at bounding box center [1083, 321] width 458 height 445
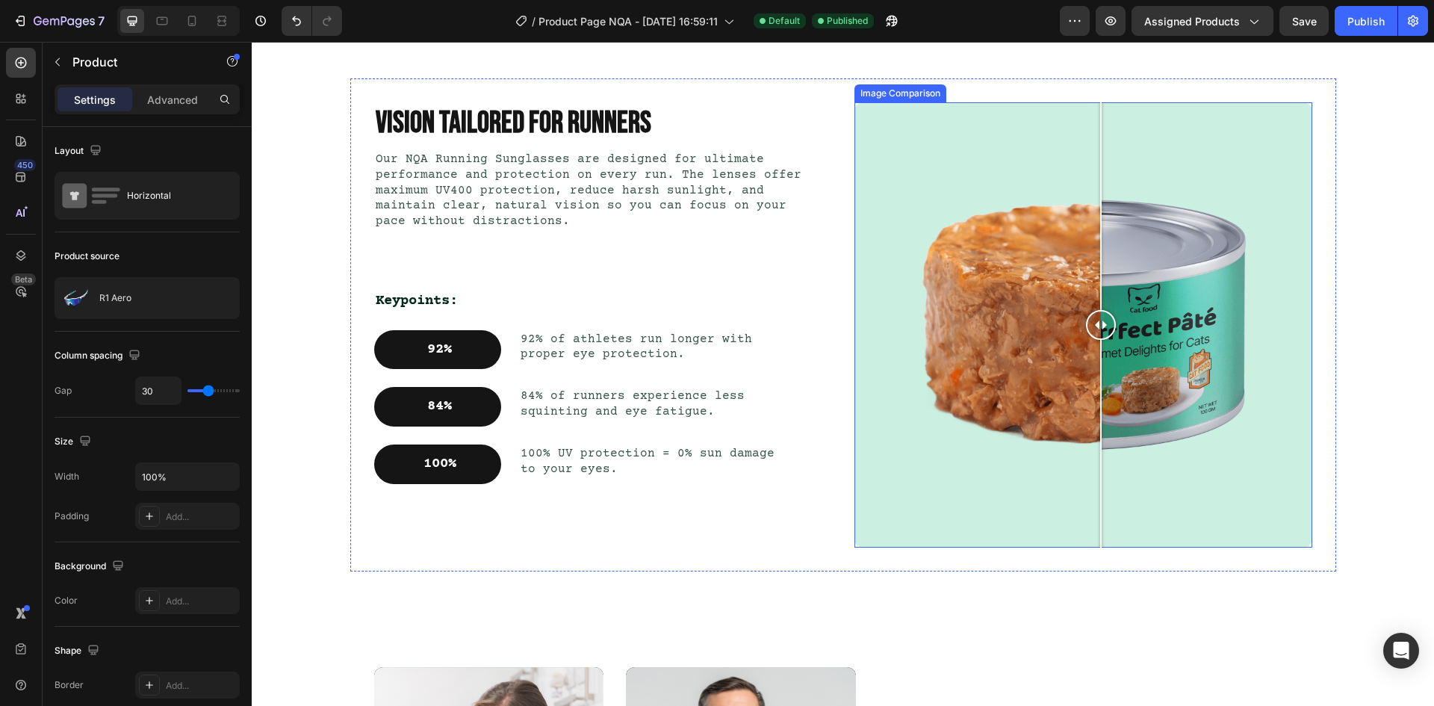
click at [1001, 241] on div at bounding box center [1083, 324] width 458 height 445
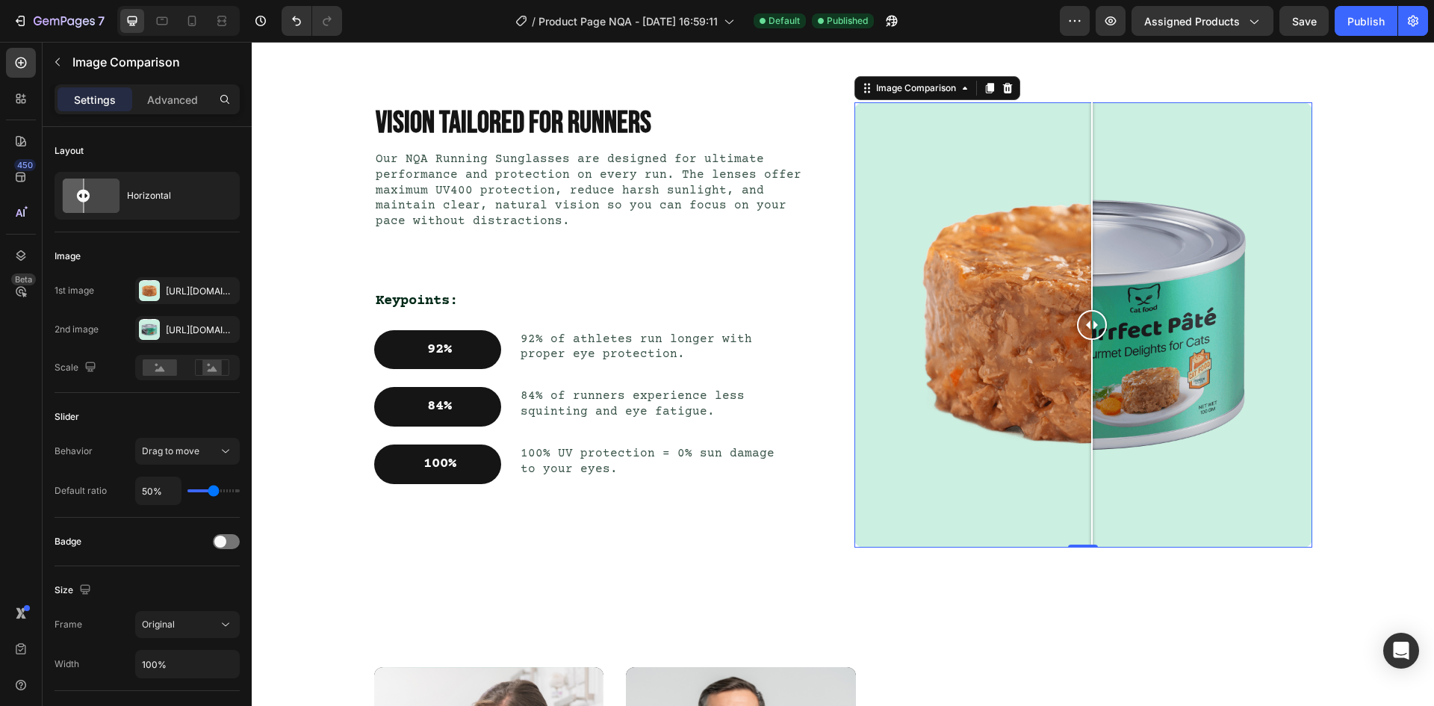
drag, startPoint x: 1005, startPoint y: 324, endPoint x: 1078, endPoint y: 329, distance: 74.1
click at [1078, 329] on div at bounding box center [1092, 325] width 30 height 30
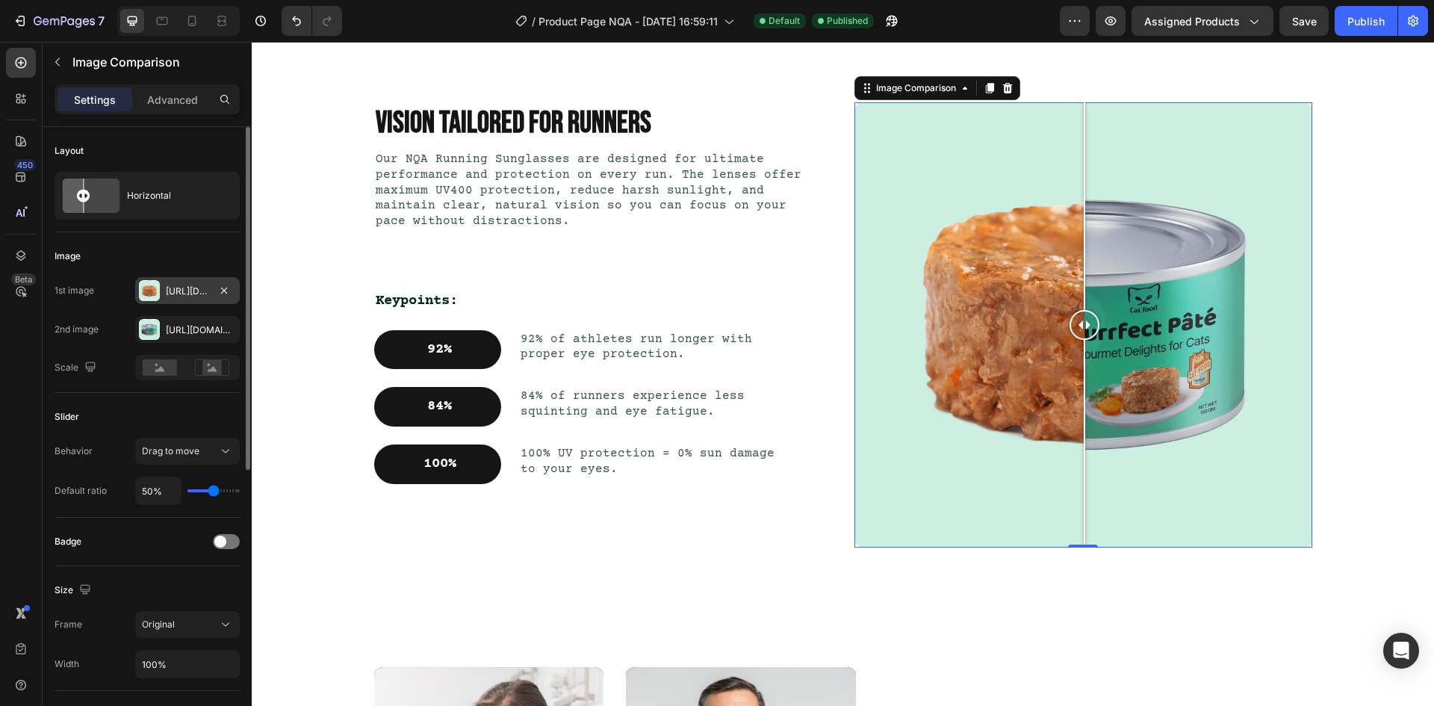
click at [150, 286] on div at bounding box center [149, 290] width 21 height 21
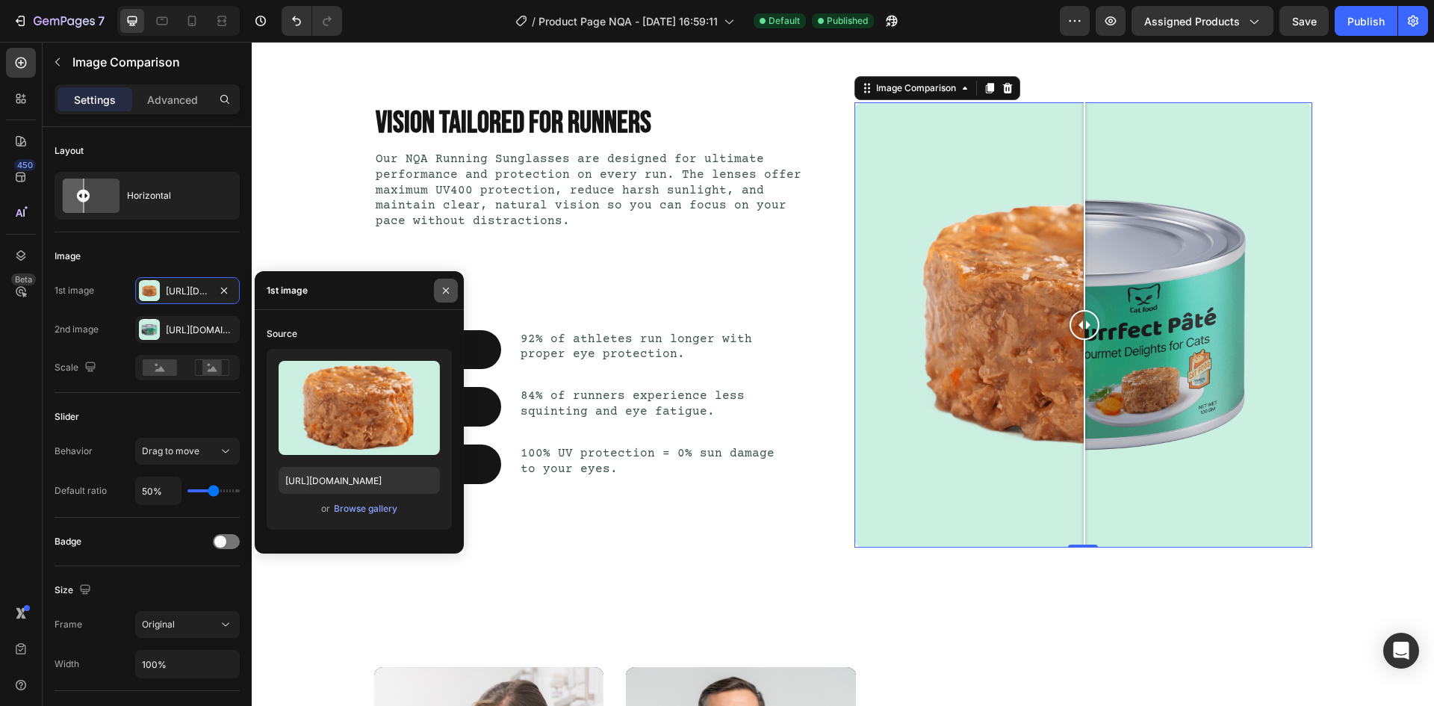
drag, startPoint x: 439, startPoint y: 291, endPoint x: 218, endPoint y: 250, distance: 224.9
click at [439, 291] on button "button" at bounding box center [446, 291] width 24 height 24
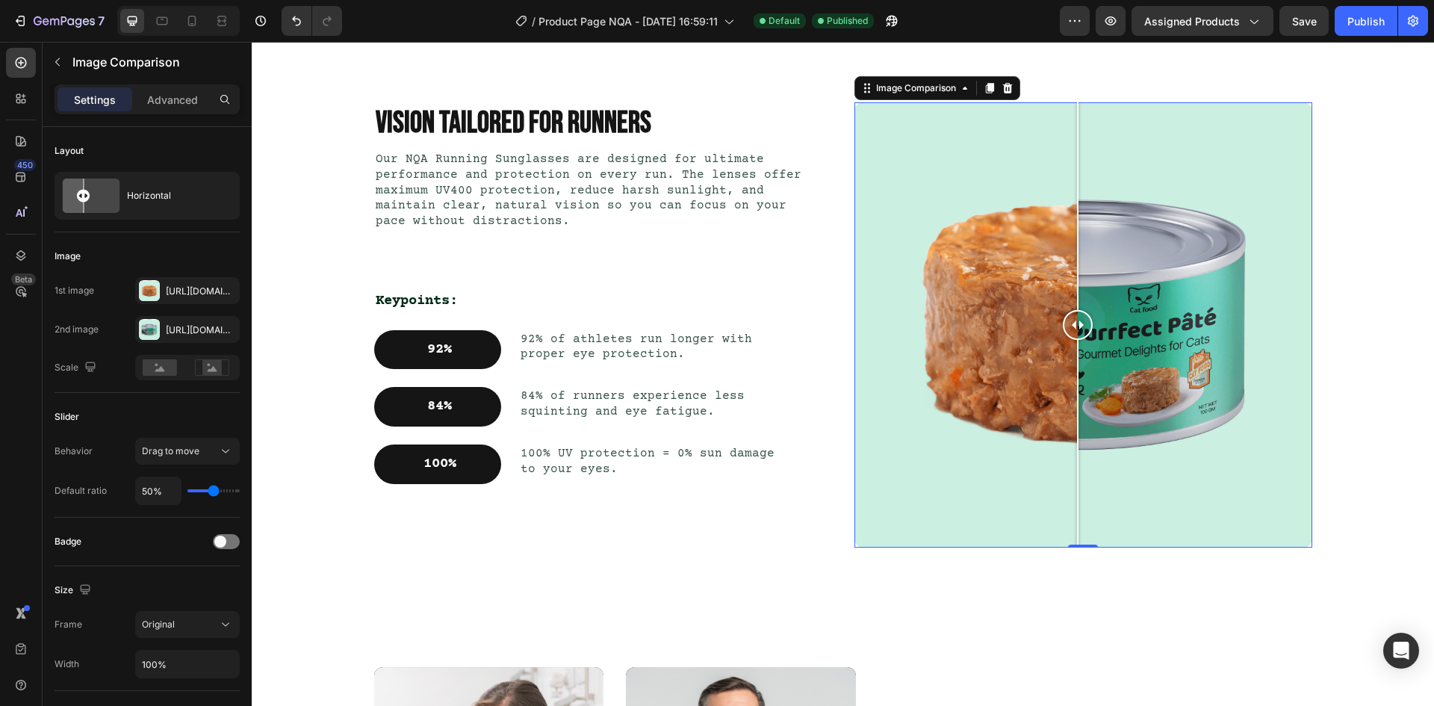
drag, startPoint x: 1084, startPoint y: 326, endPoint x: 1072, endPoint y: 331, distance: 13.0
click at [1072, 331] on div at bounding box center [1078, 325] width 30 height 30
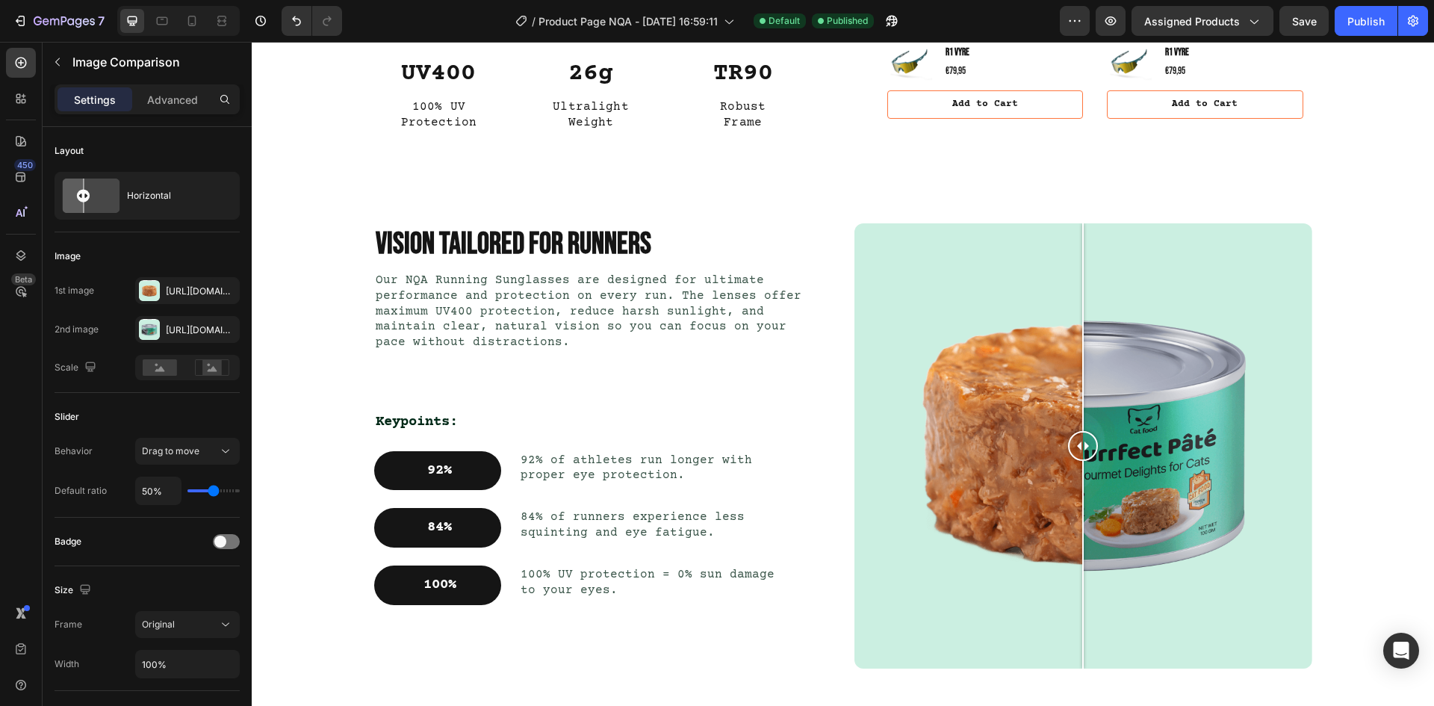
scroll to position [747, 0]
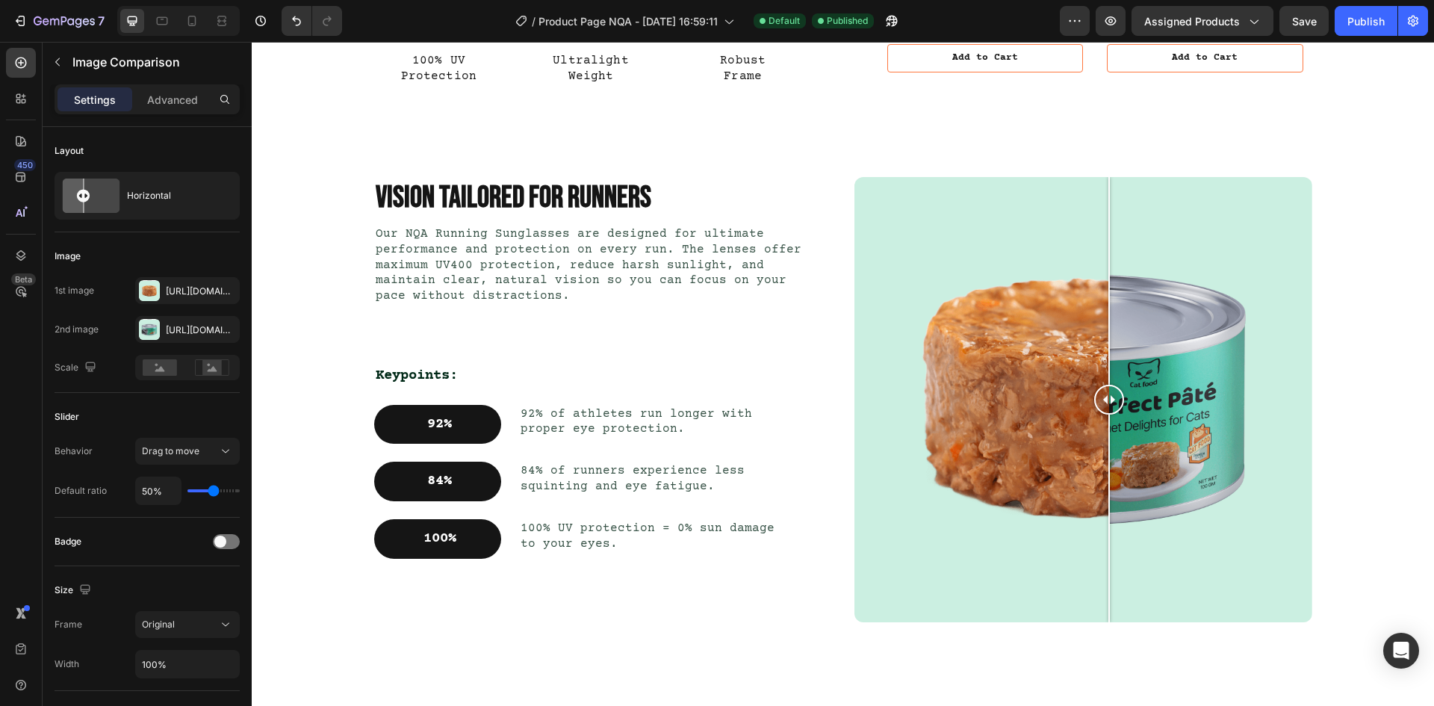
drag, startPoint x: 1086, startPoint y: 399, endPoint x: 1103, endPoint y: 441, distance: 45.2
click at [1103, 441] on div at bounding box center [1109, 399] width 30 height 445
click at [161, 329] on div "[URL][DOMAIN_NAME]" at bounding box center [187, 329] width 105 height 27
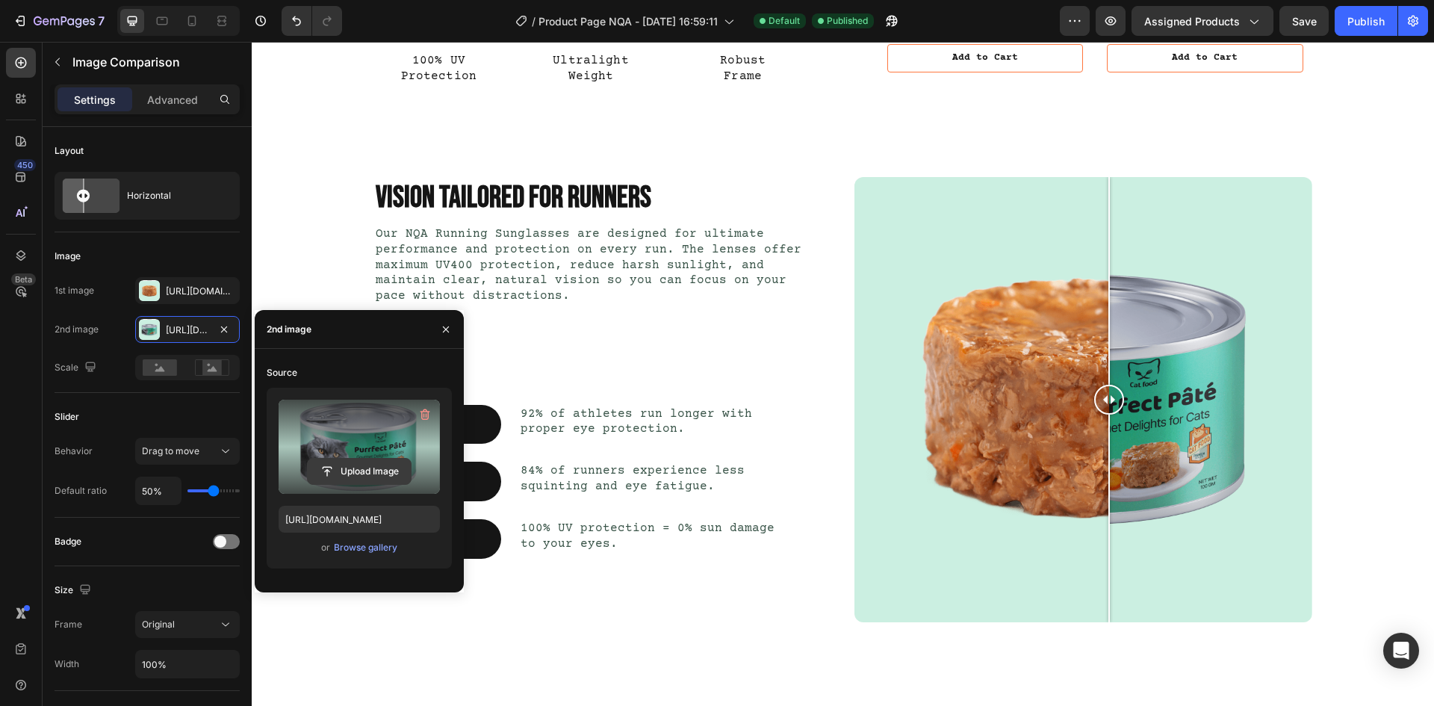
click at [378, 465] on input "file" at bounding box center [359, 471] width 103 height 25
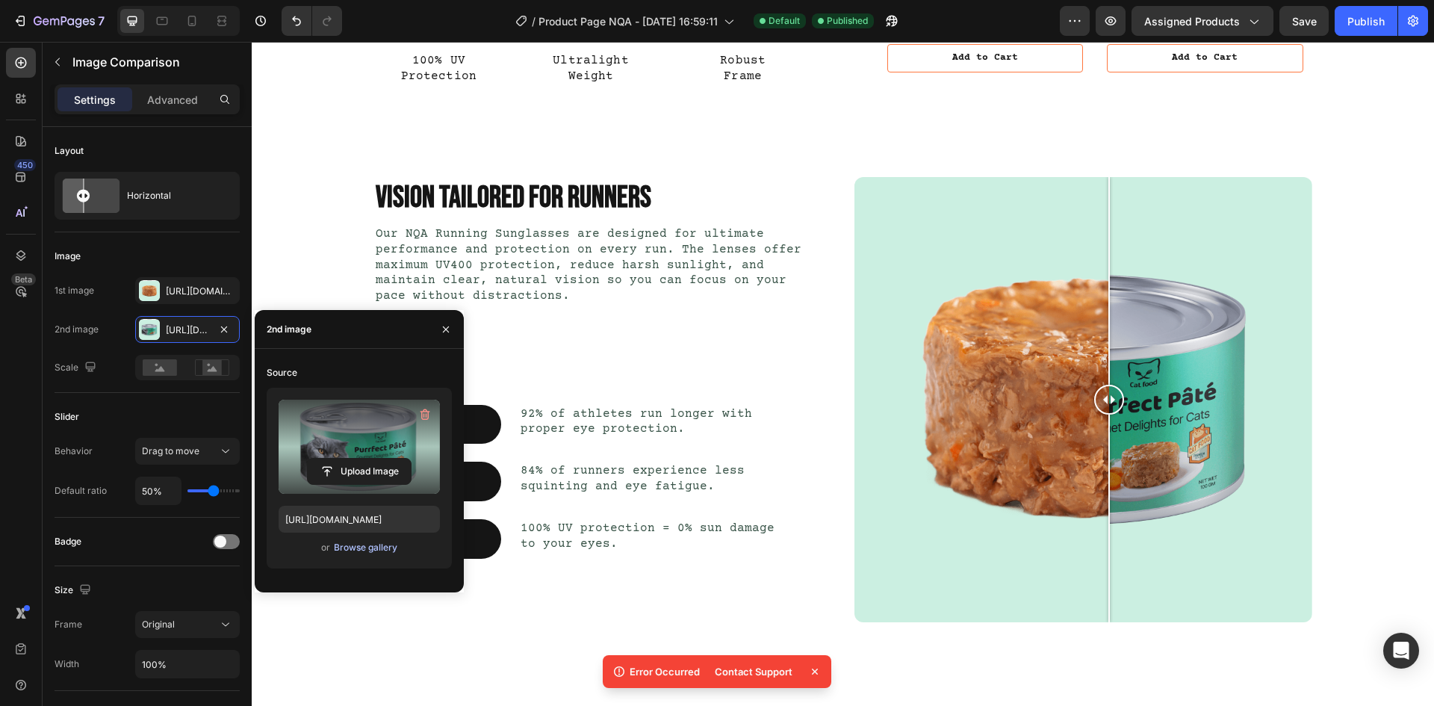
click at [378, 553] on div "Browse gallery" at bounding box center [365, 547] width 63 height 13
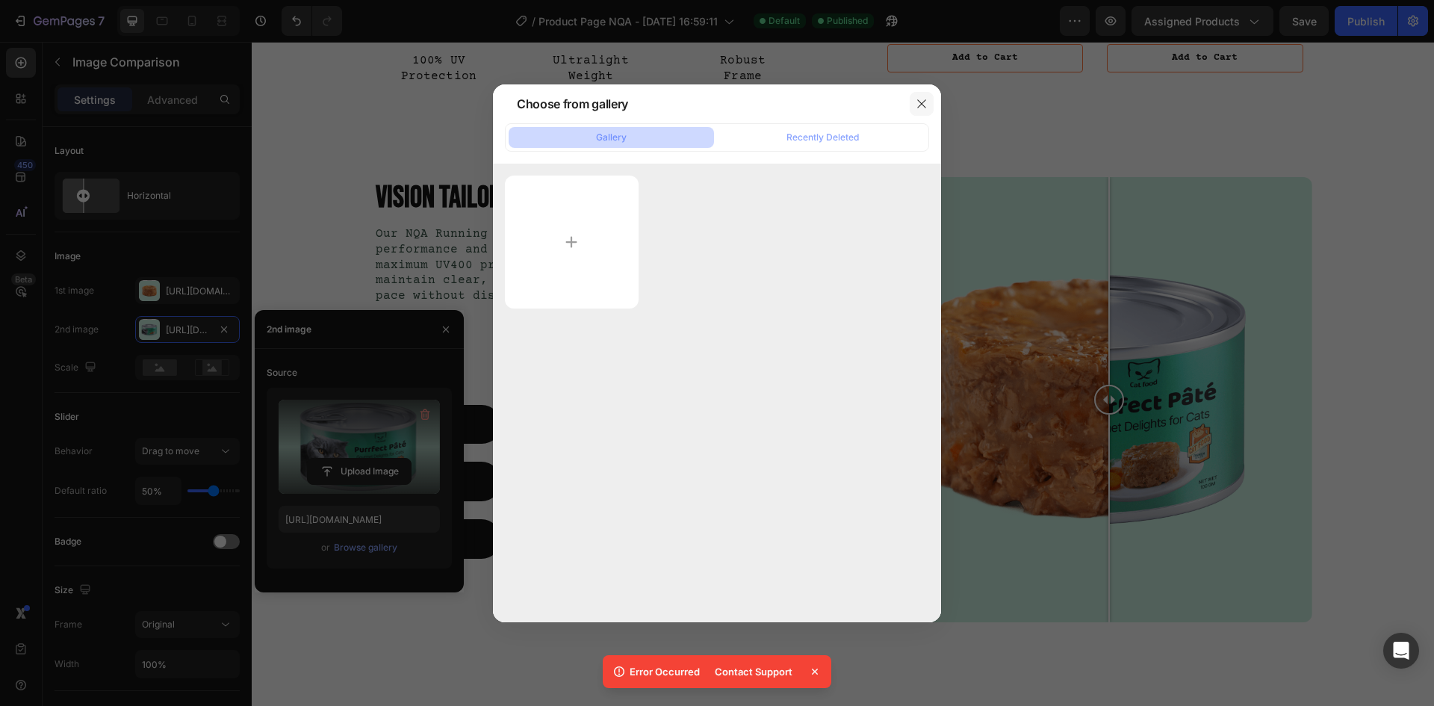
click at [928, 105] on button "button" at bounding box center [922, 104] width 24 height 24
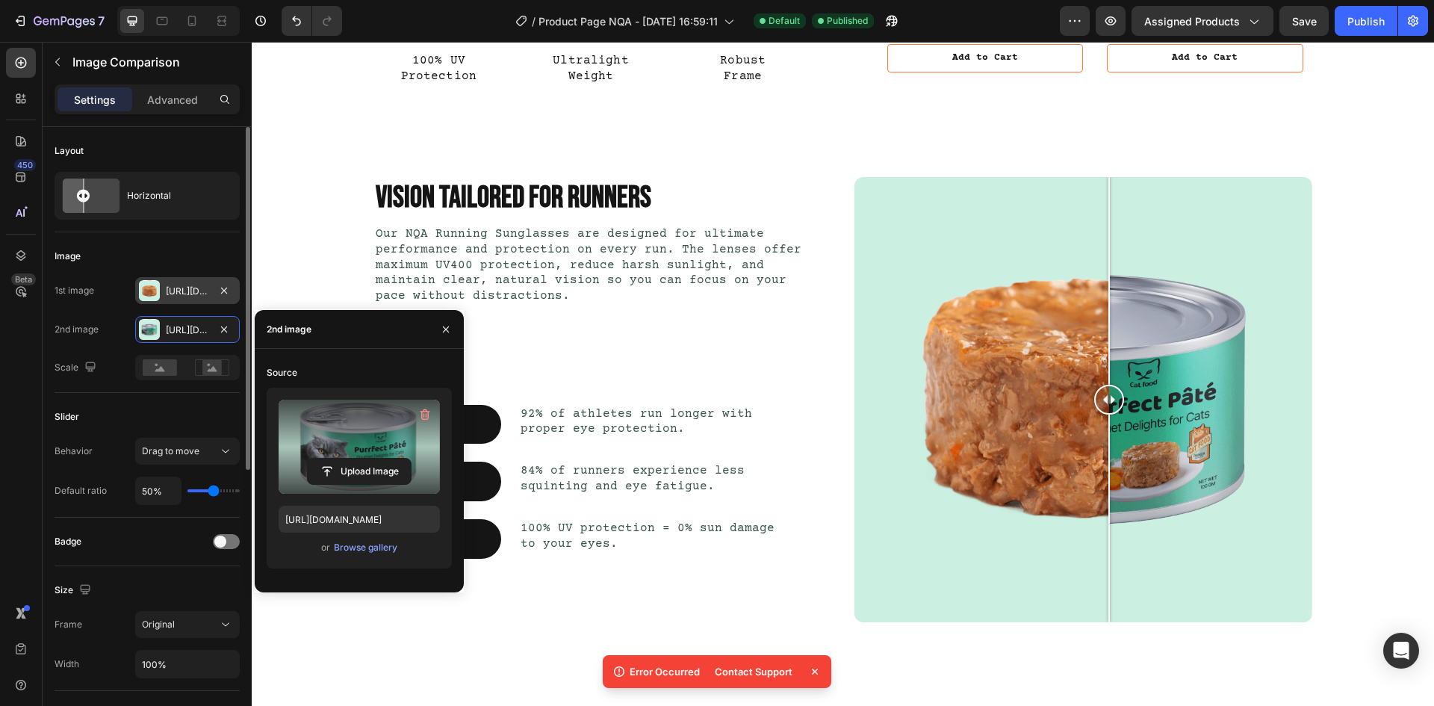
click at [182, 290] on div "[URL][DOMAIN_NAME]" at bounding box center [187, 291] width 43 height 13
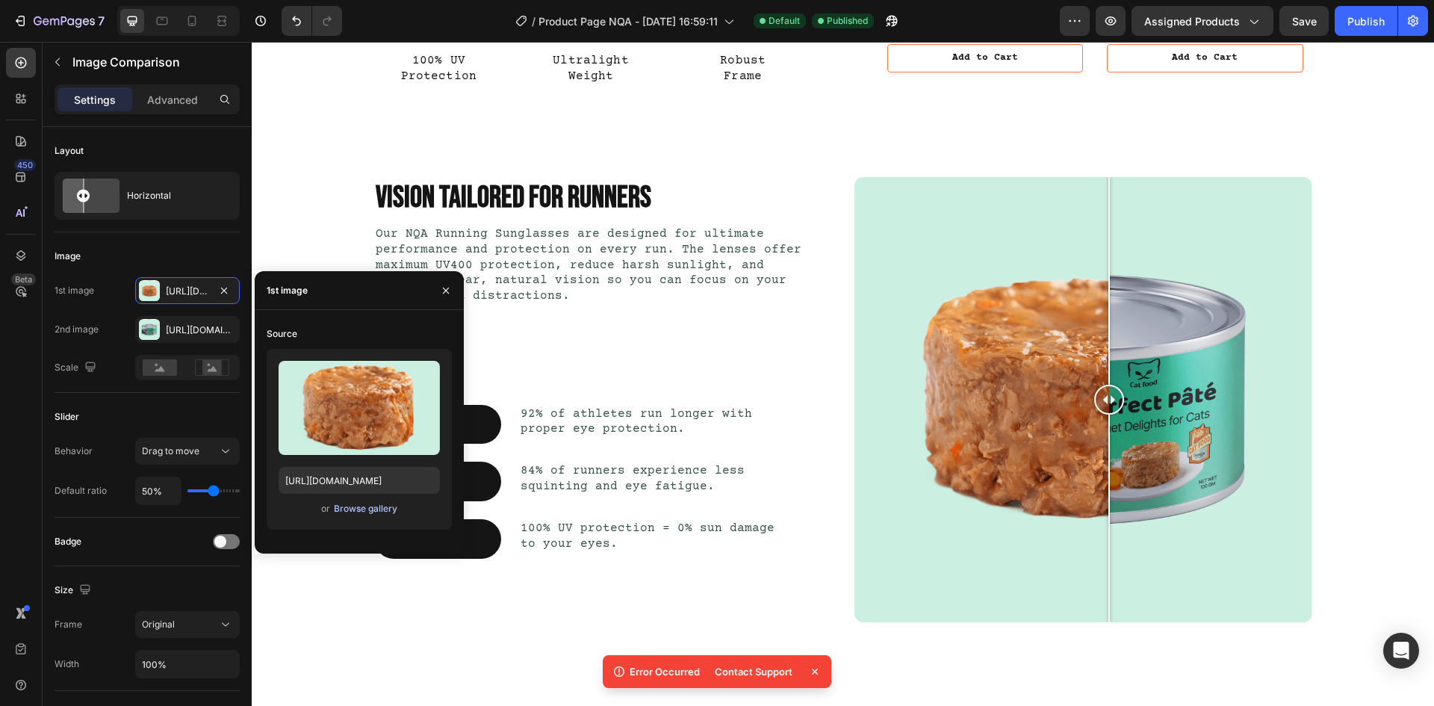
click at [372, 504] on div "Browse gallery" at bounding box center [365, 508] width 63 height 13
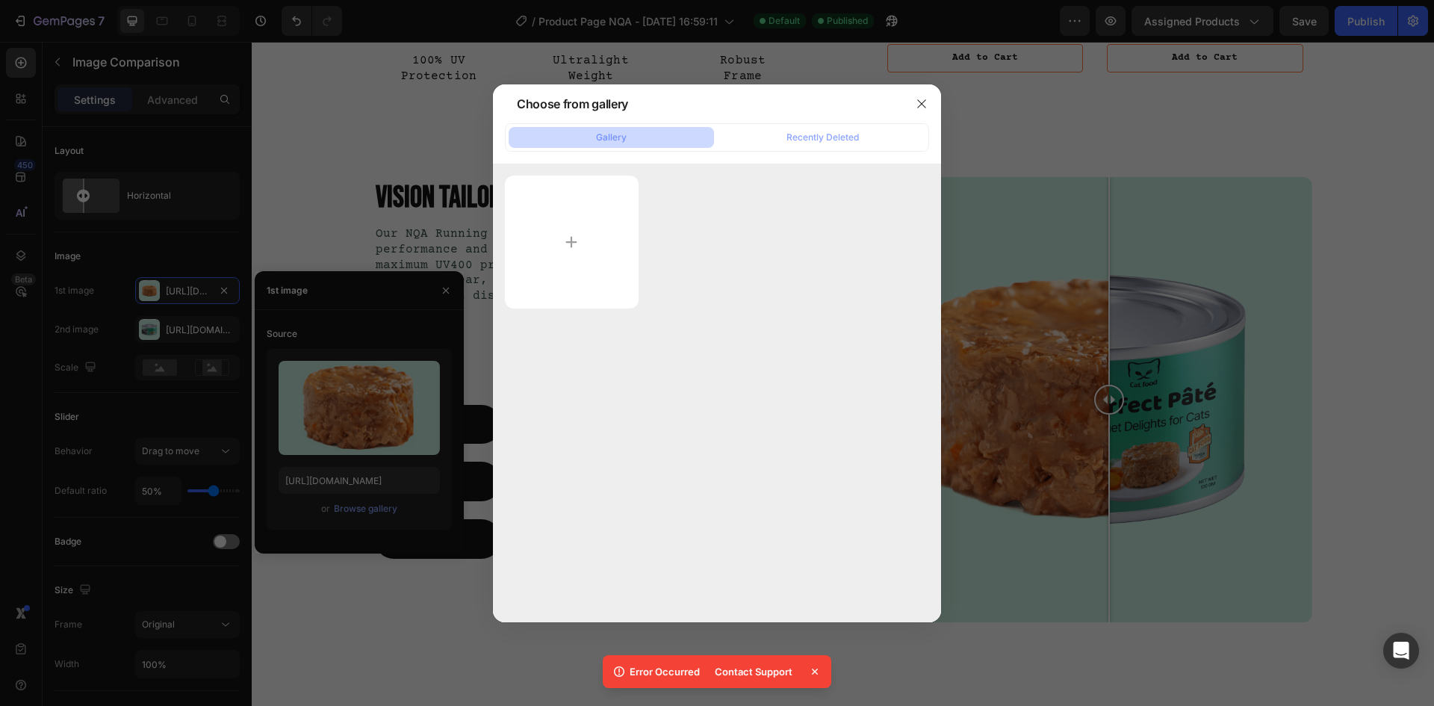
click at [814, 669] on icon at bounding box center [814, 671] width 15 height 15
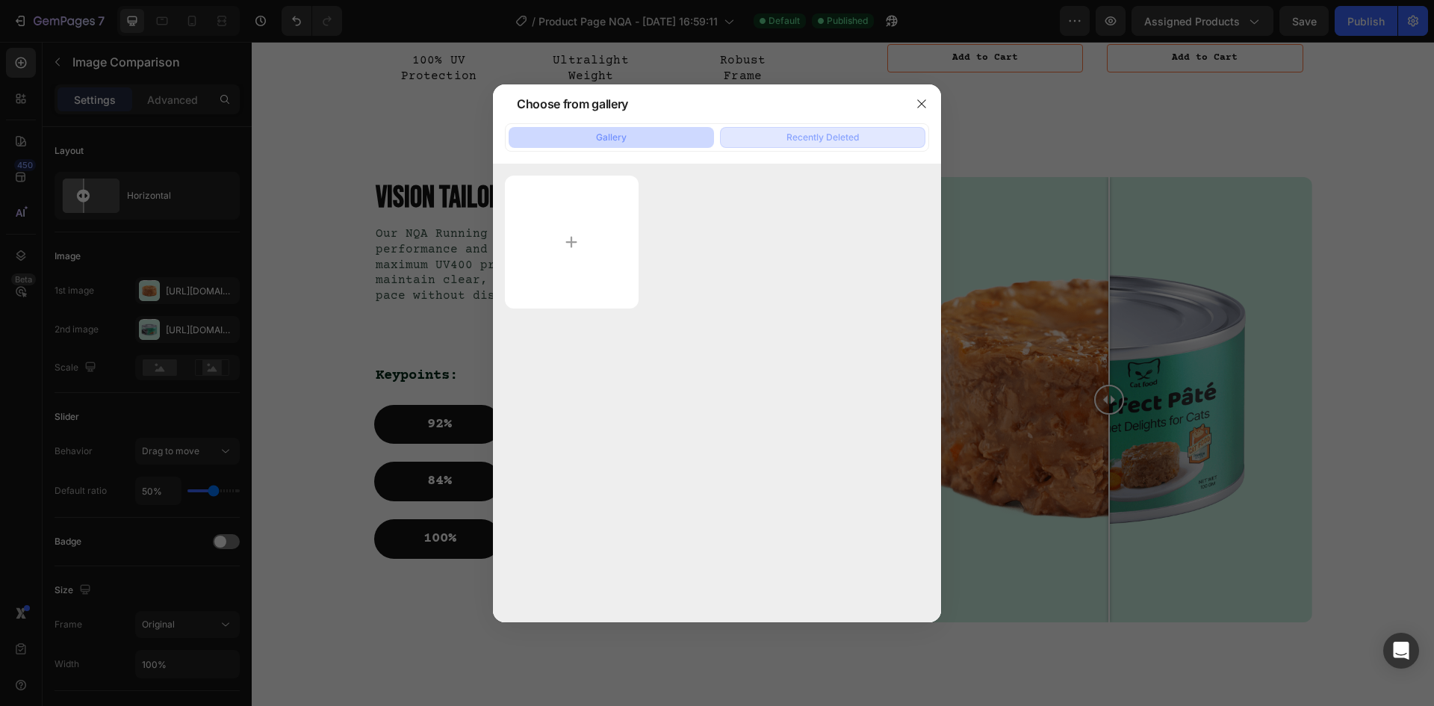
click at [798, 136] on div "Recently Deleted" at bounding box center [822, 137] width 72 height 13
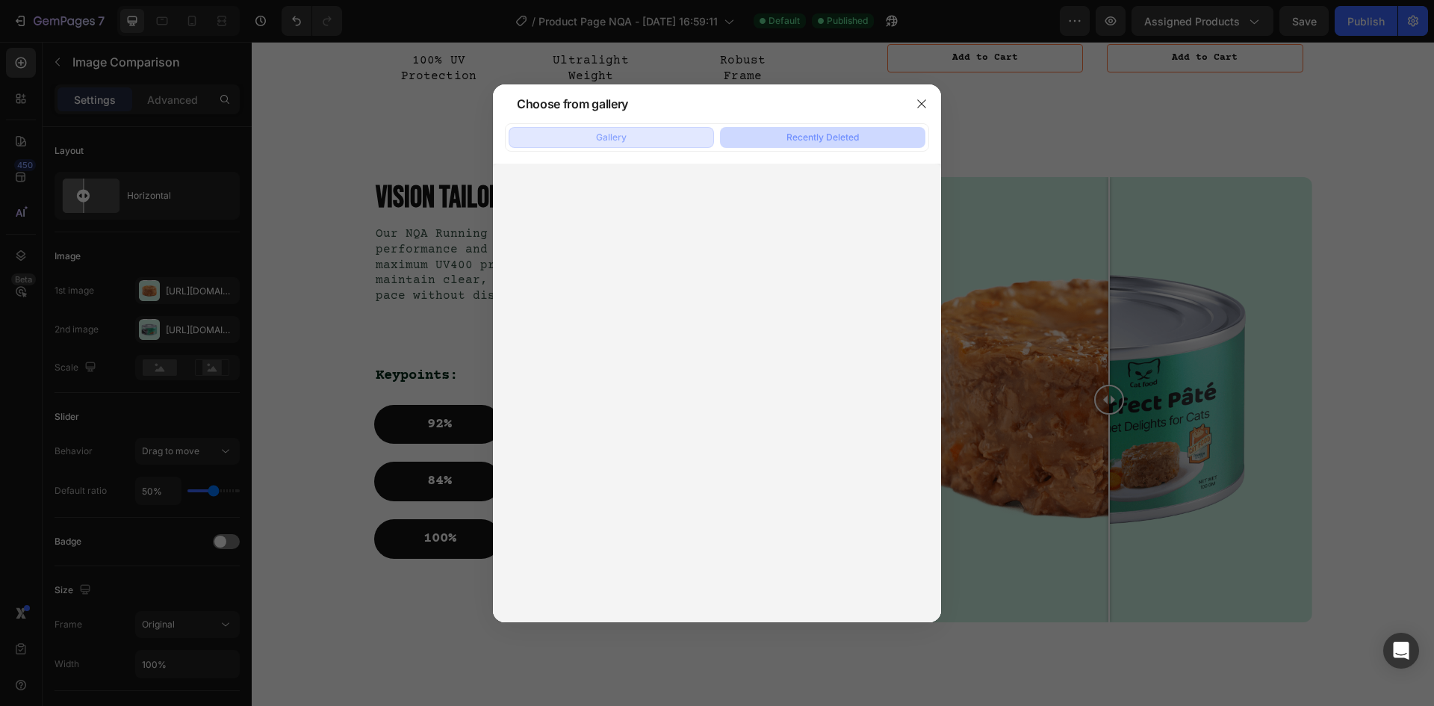
click at [594, 132] on button "Gallery" at bounding box center [611, 137] width 205 height 21
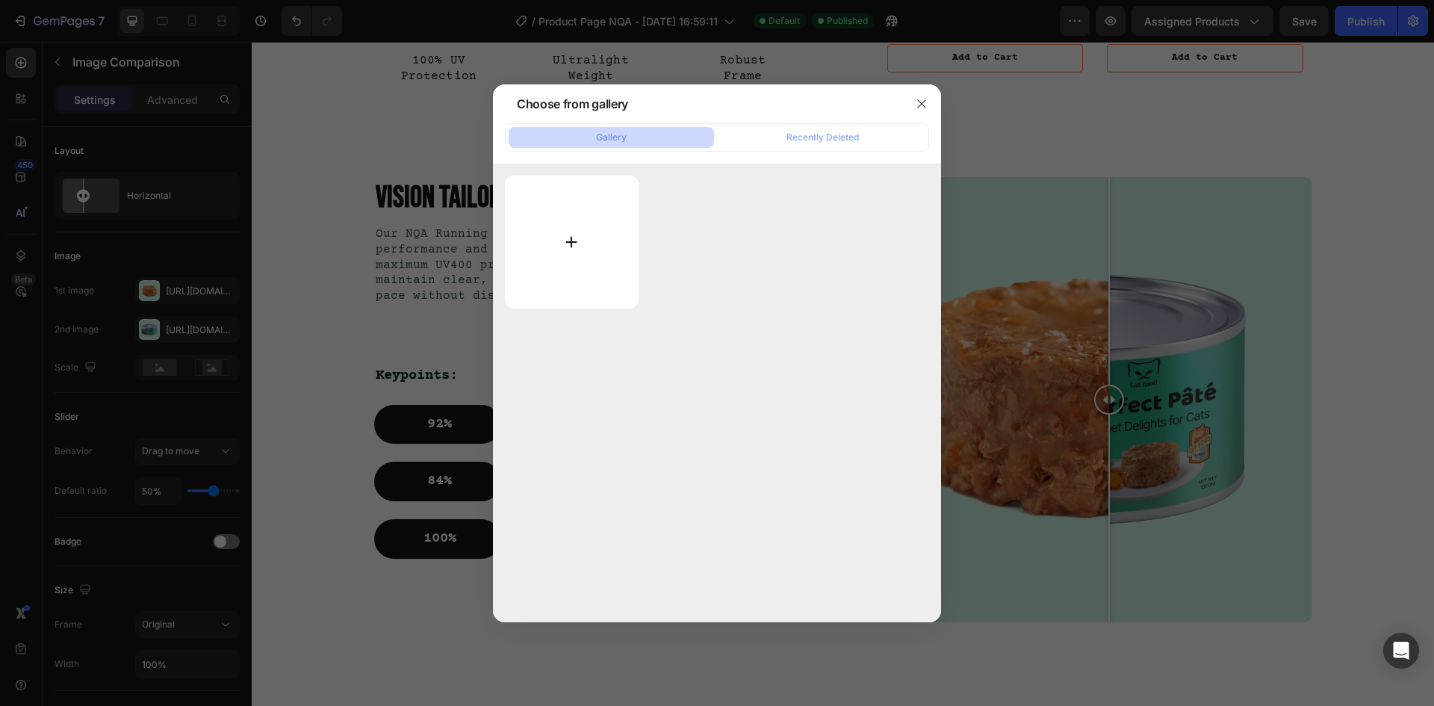
click at [574, 235] on input "file" at bounding box center [572, 242] width 134 height 133
type input "C:\fakepath\81DNM6h8G8L._AC_SL1500_.jpg"
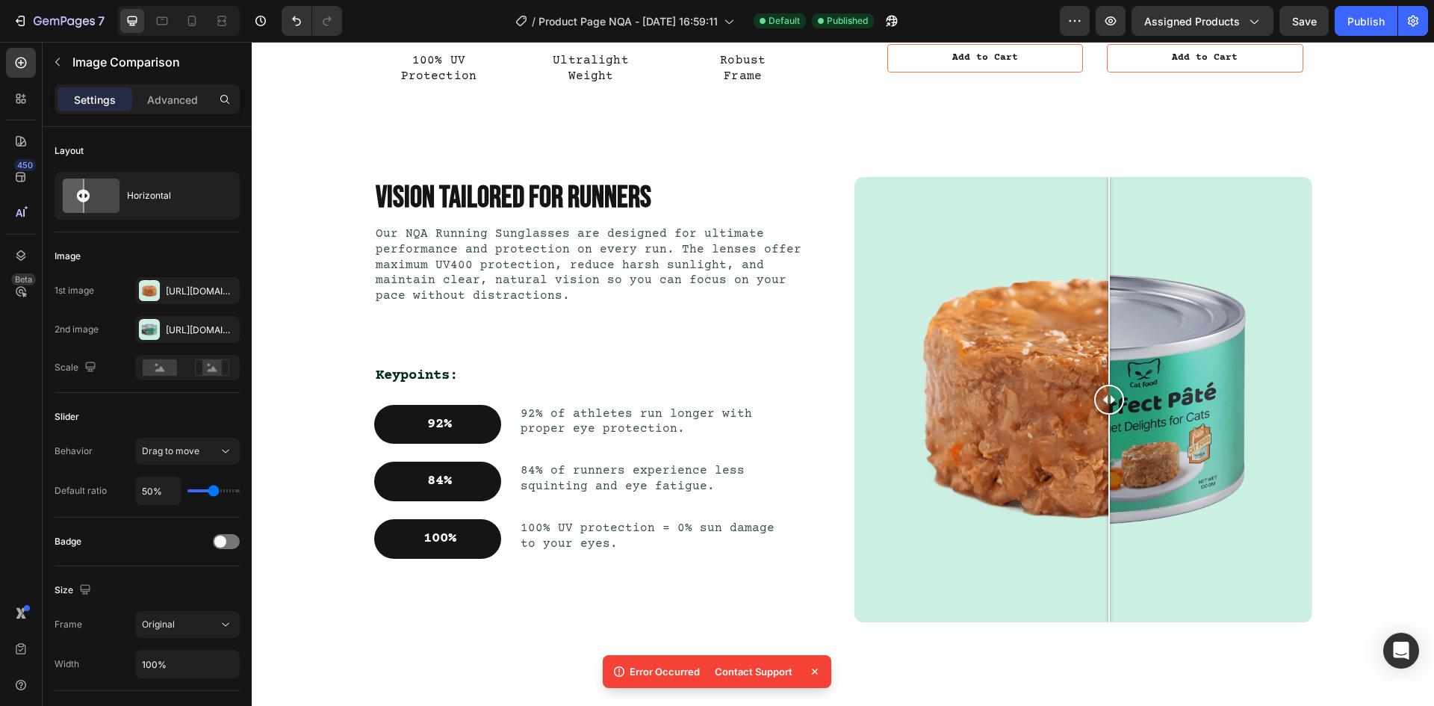
click at [1037, 368] on div at bounding box center [1083, 399] width 458 height 445
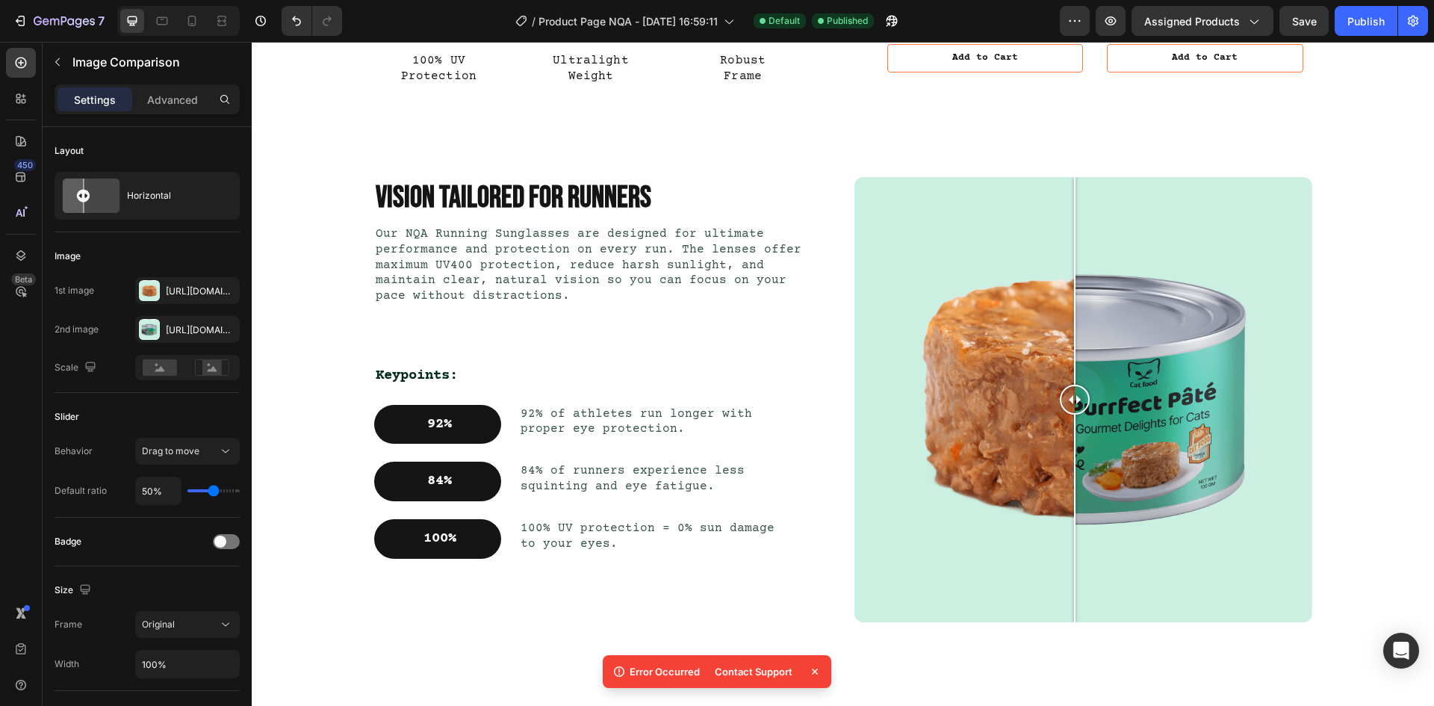
drag, startPoint x: 1043, startPoint y: 391, endPoint x: 1097, endPoint y: 391, distance: 54.5
click at [1090, 391] on div at bounding box center [1075, 400] width 30 height 30
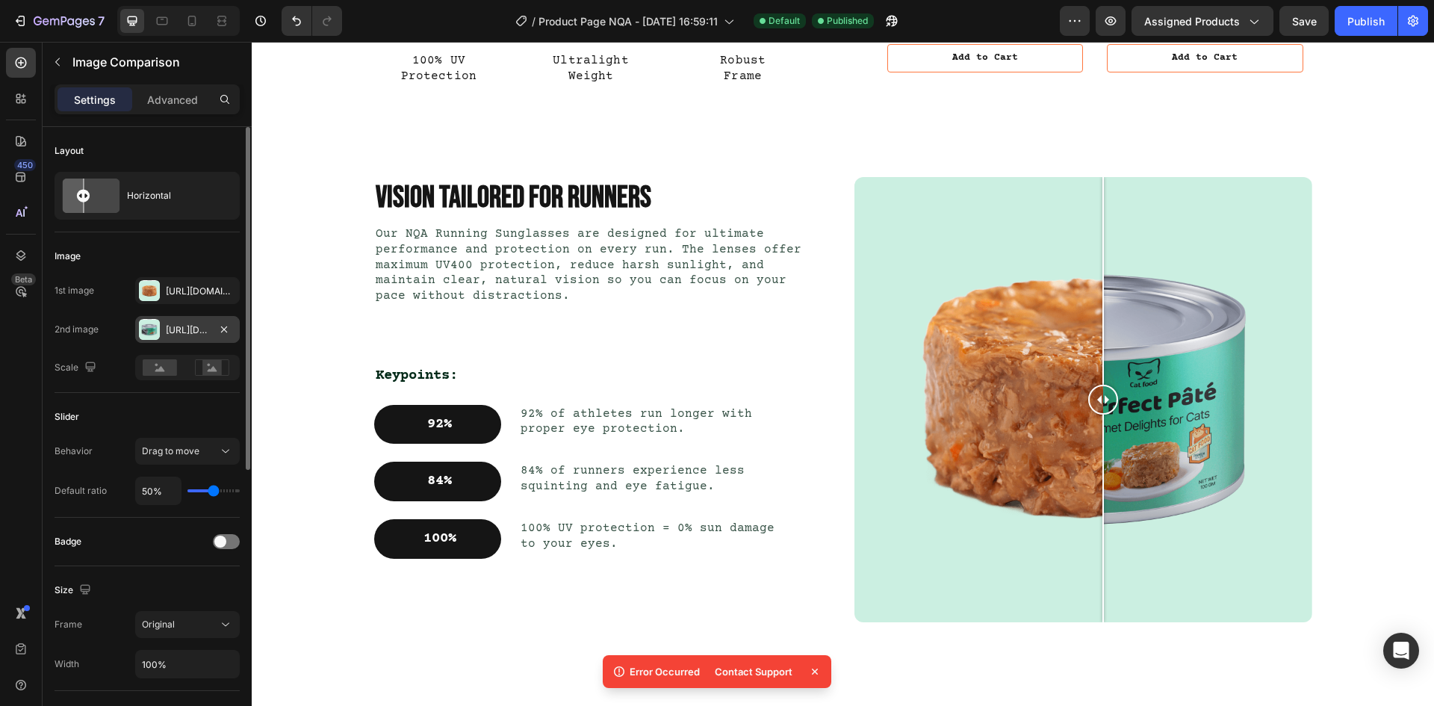
click at [149, 333] on div at bounding box center [149, 329] width 21 height 21
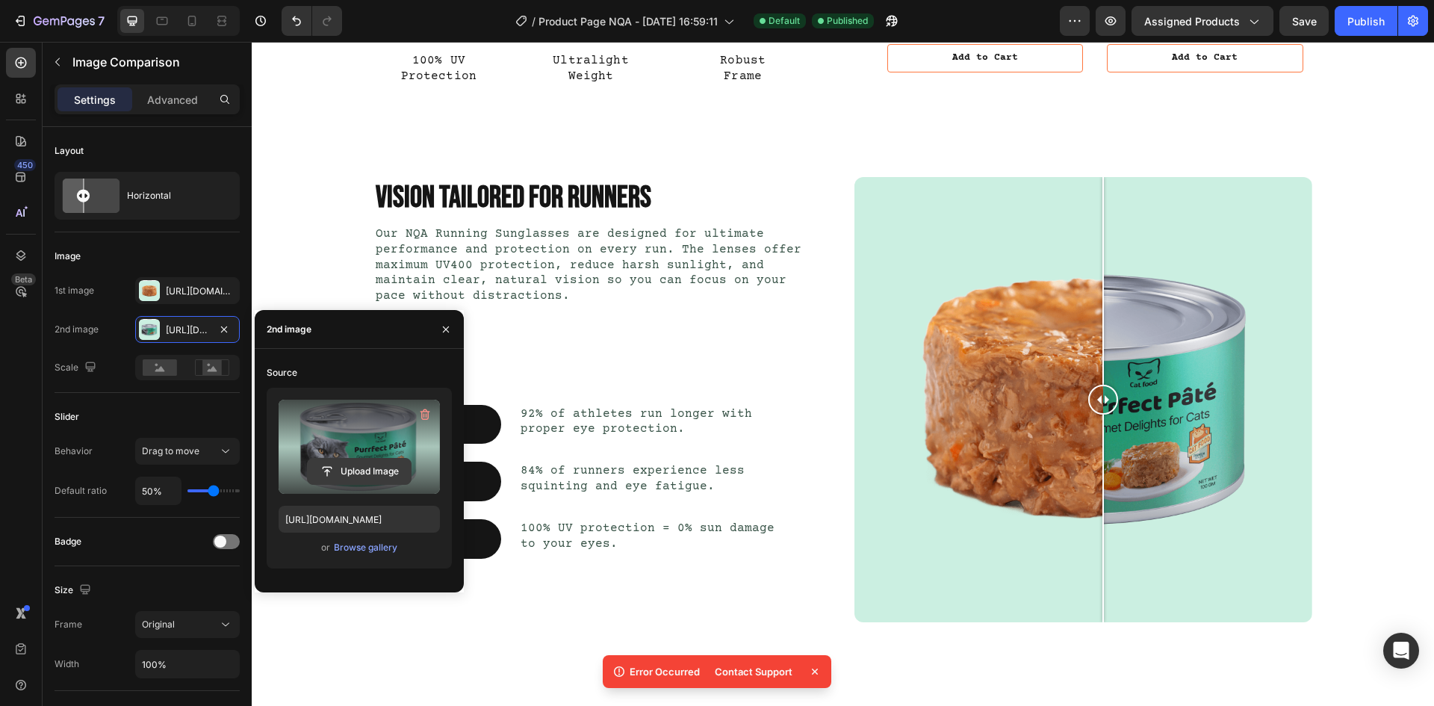
click at [361, 474] on input "file" at bounding box center [359, 471] width 103 height 25
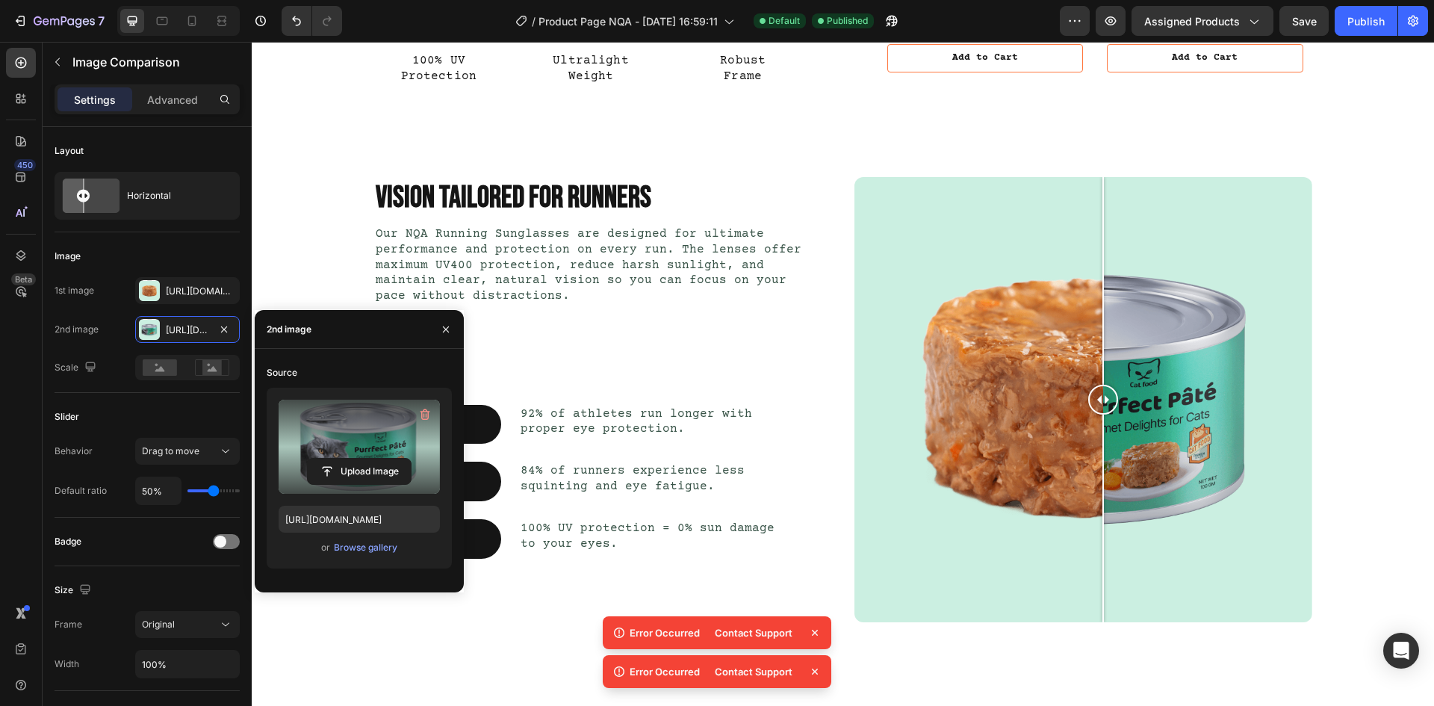
click at [370, 455] on label at bounding box center [359, 447] width 161 height 94
click at [0, 0] on input "file" at bounding box center [0, 0] width 0 height 0
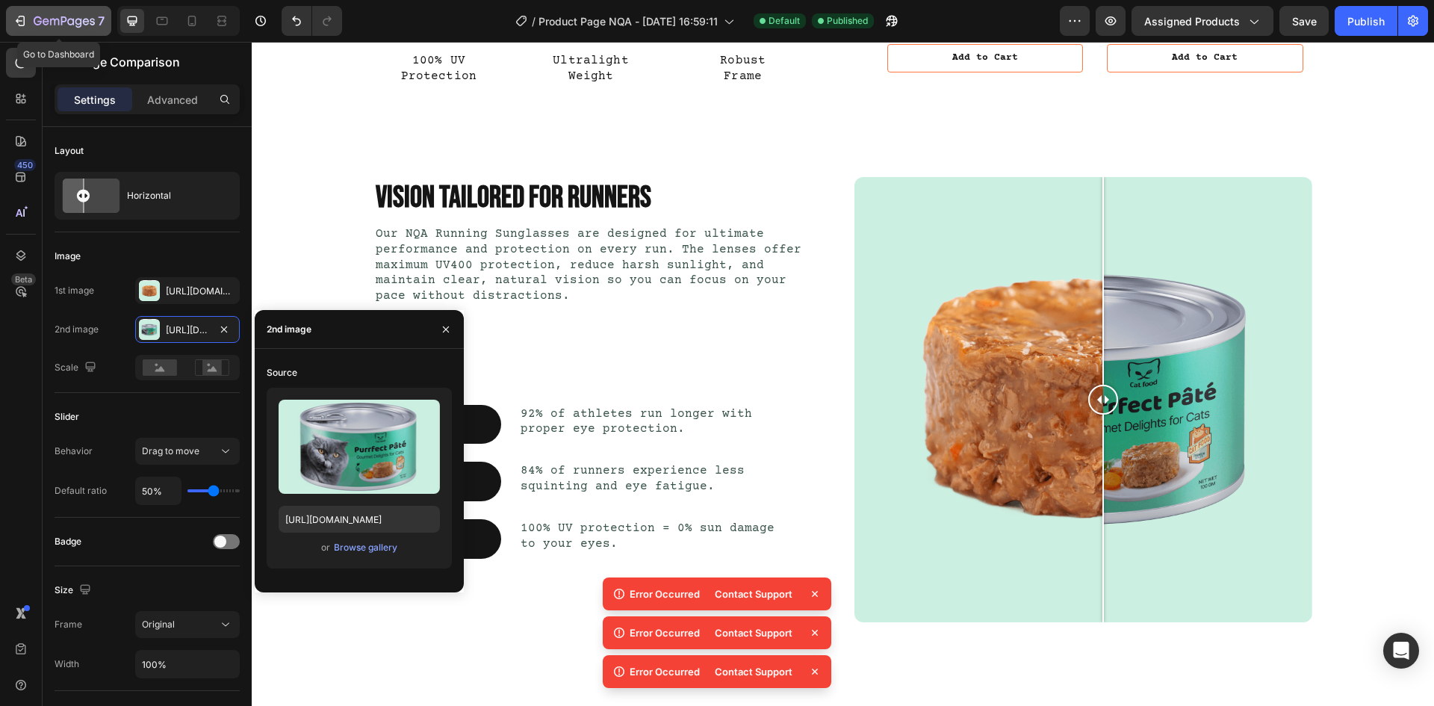
click at [63, 18] on icon "button" at bounding box center [64, 22] width 61 height 13
